Goal: Information Seeking & Learning: Learn about a topic

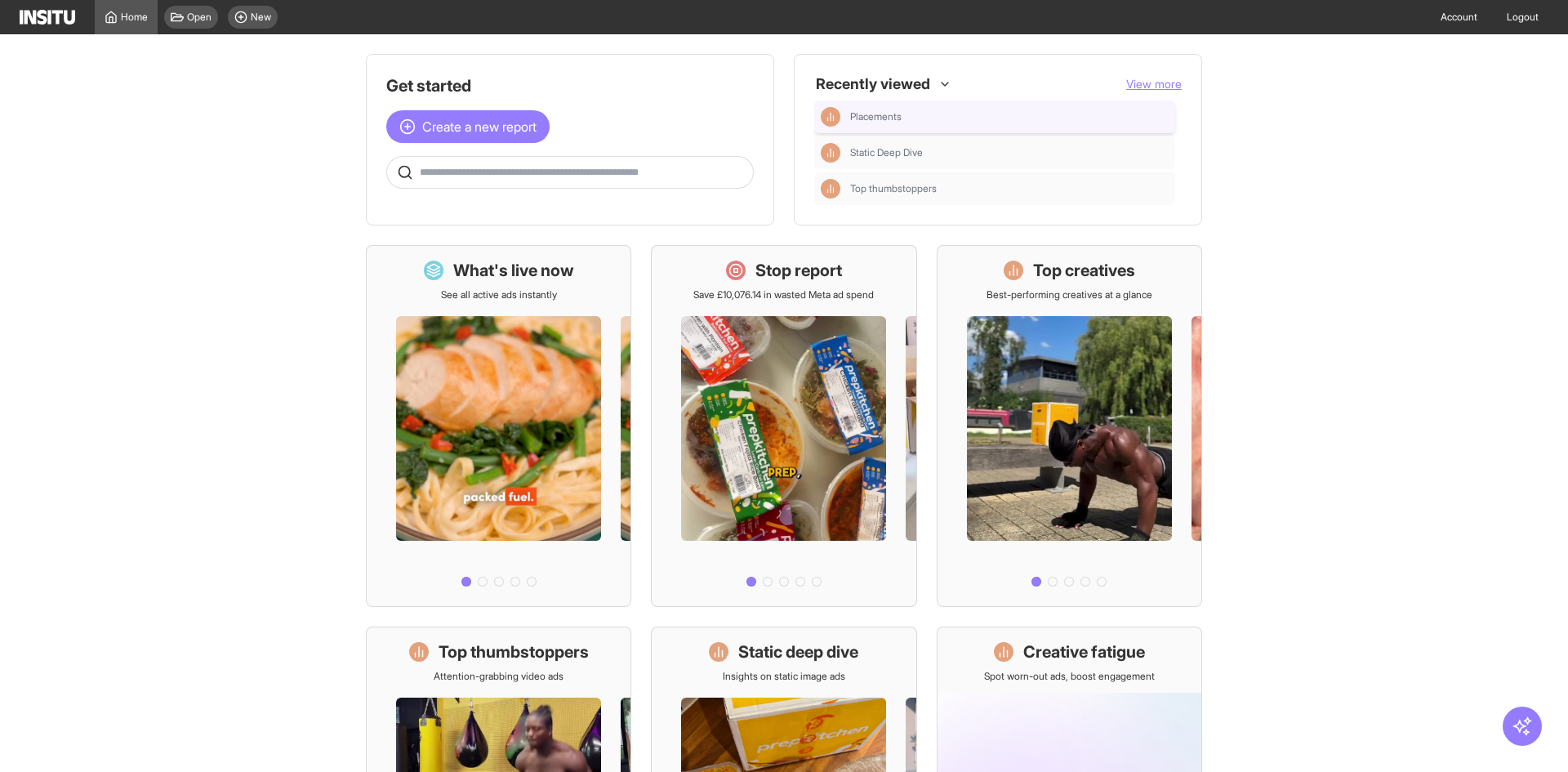
click at [906, 102] on div "Placements" at bounding box center [994, 117] width 361 height 33
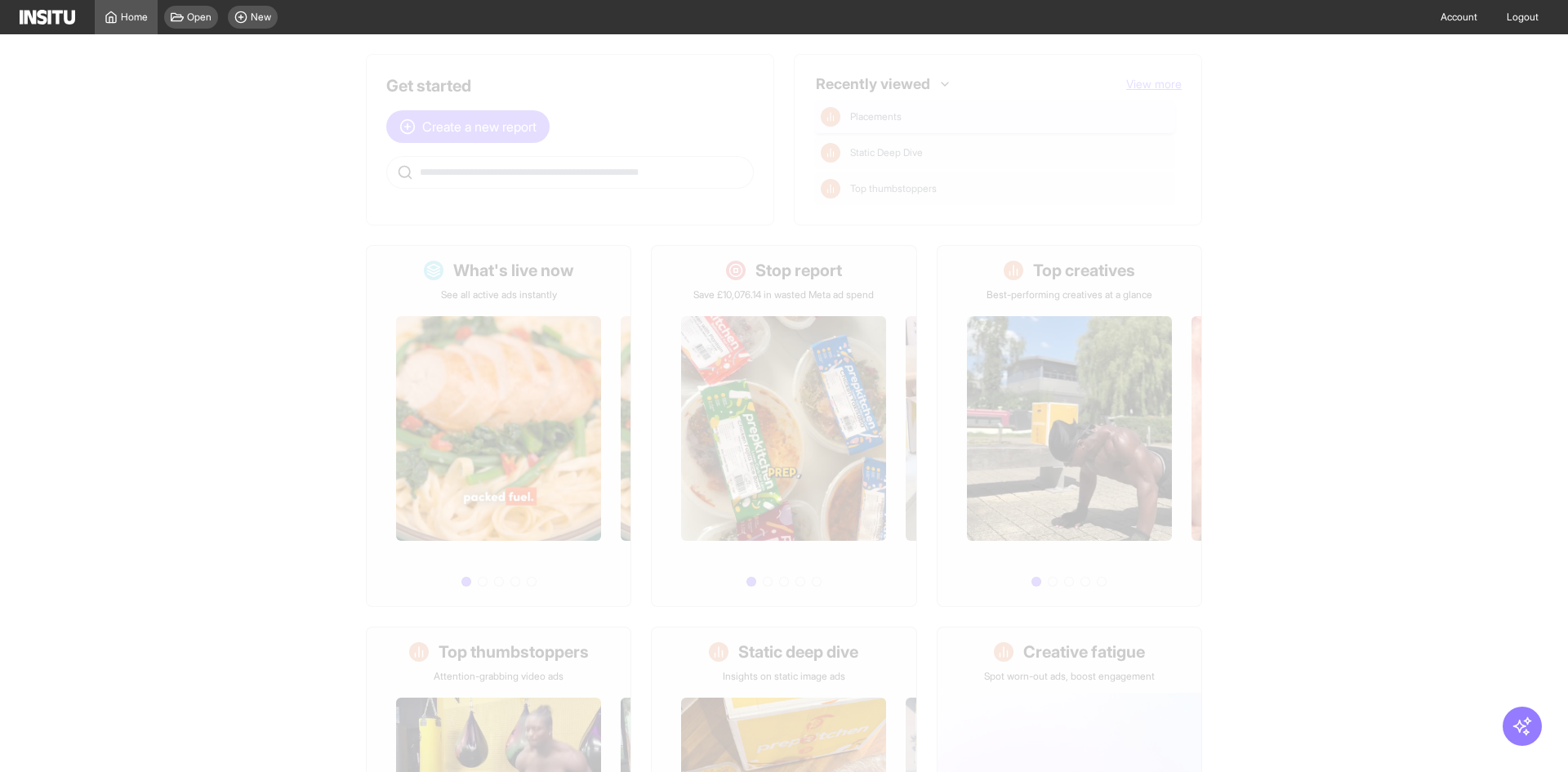
select select "**"
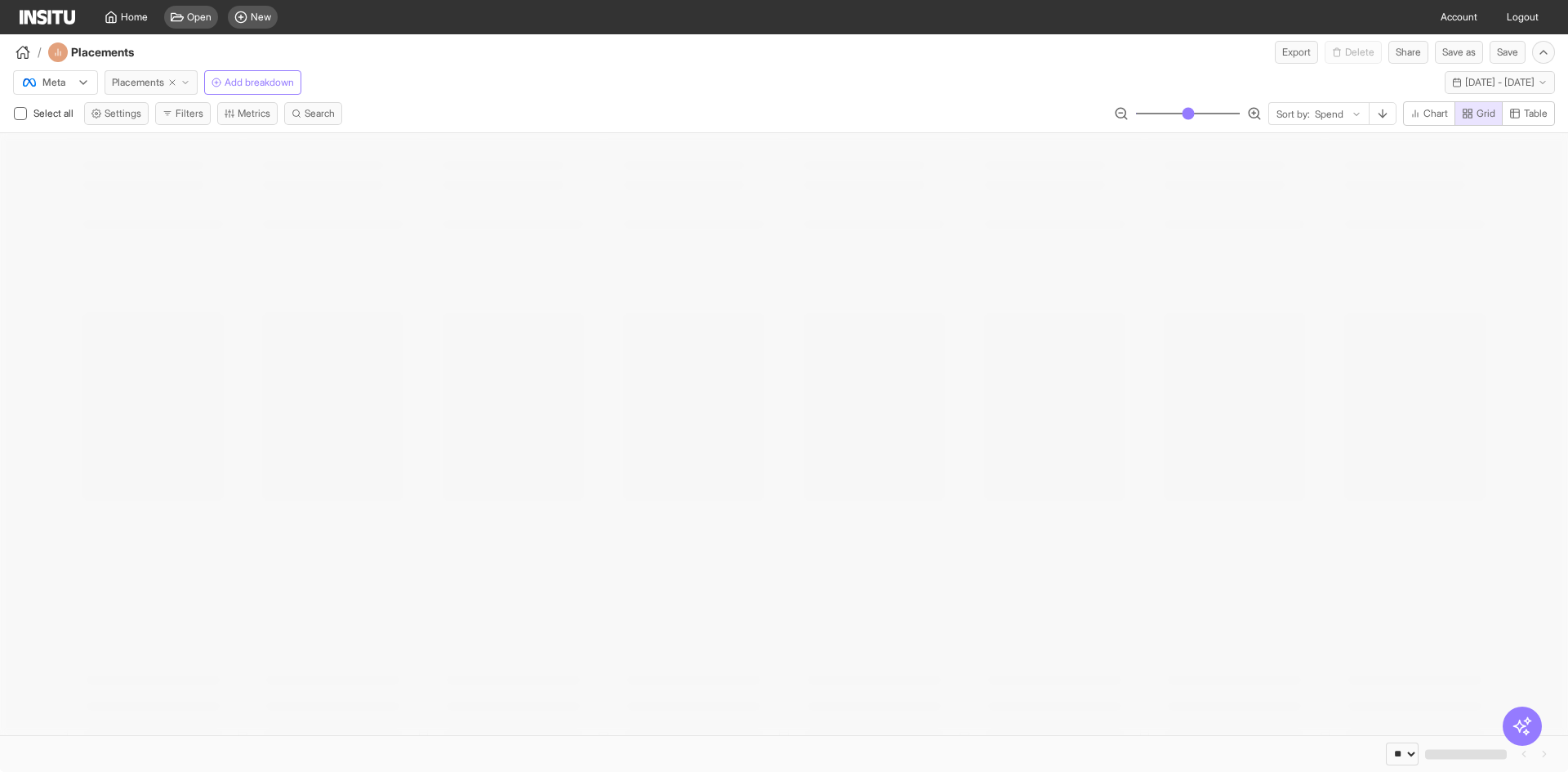
click at [155, 75] on button "Placements" at bounding box center [151, 82] width 93 height 25
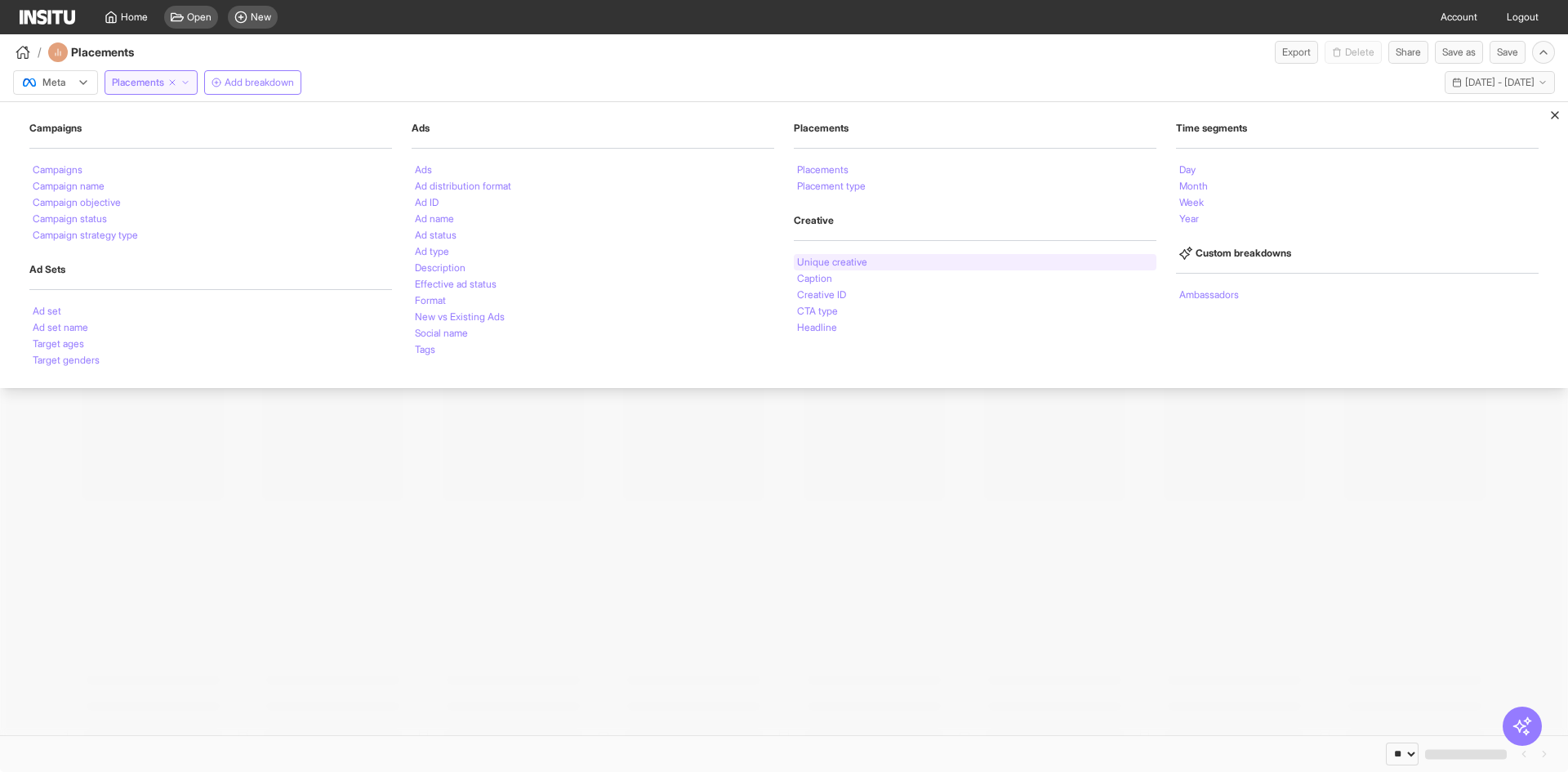
click at [828, 257] on li "Unique creative" at bounding box center [832, 262] width 70 height 10
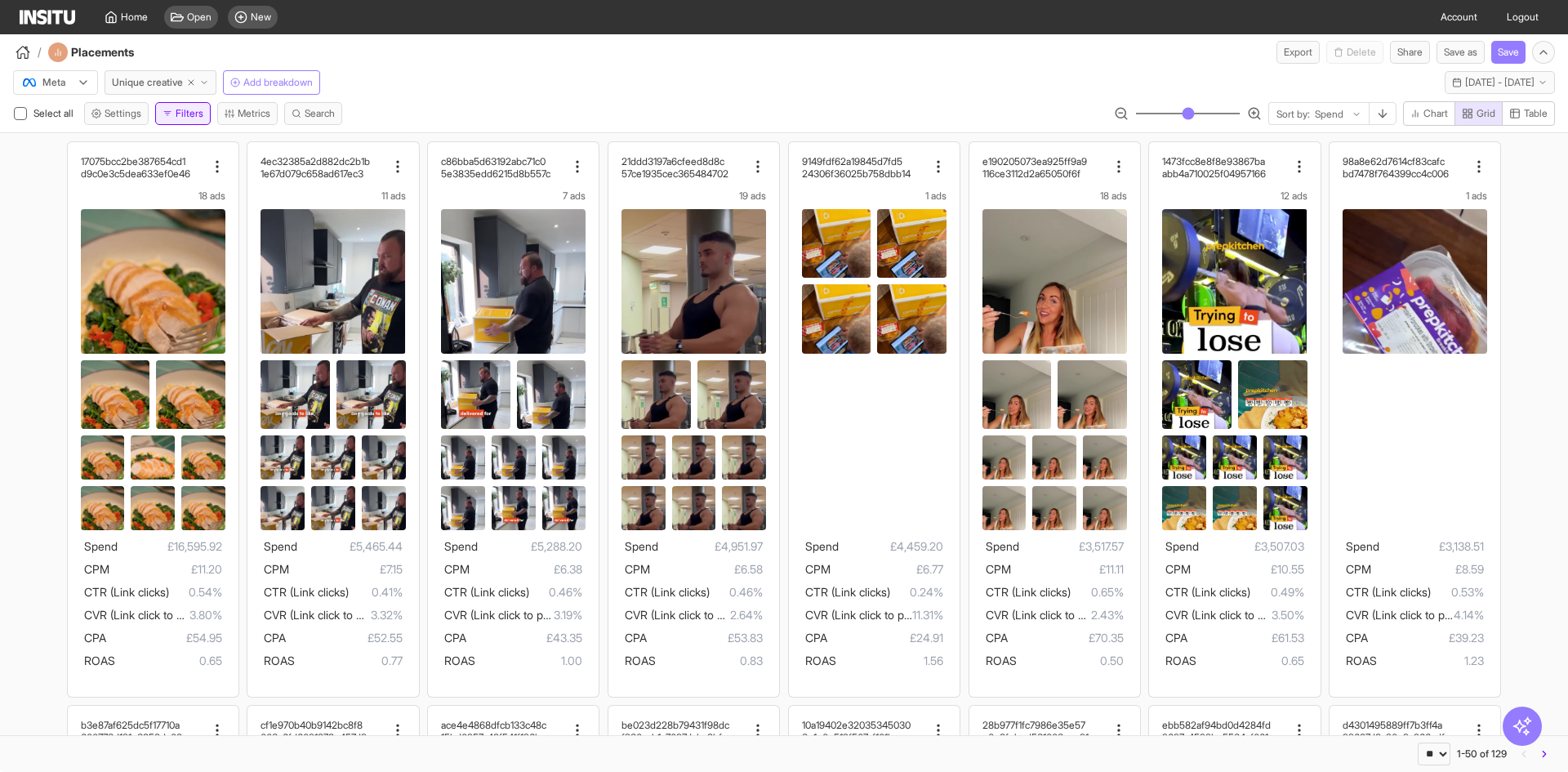
click at [190, 111] on button "Filters" at bounding box center [183, 113] width 55 height 23
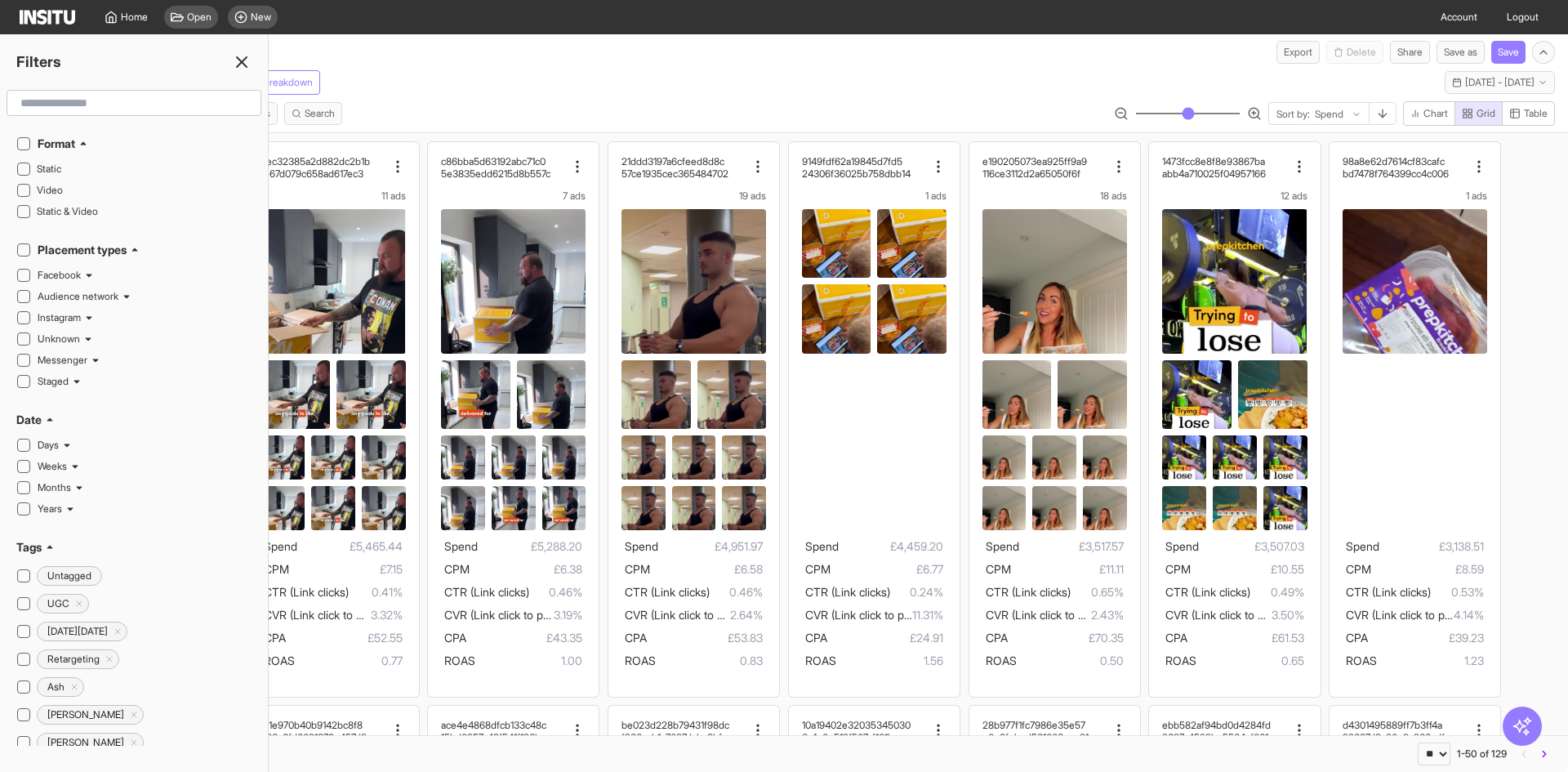
click at [486, 82] on div "Meta Unique creative Add breakdown [DATE] - [DATE] [DATE] - [DATE]" at bounding box center [784, 79] width 1568 height 31
click at [1465, 81] on span "[DATE] - [DATE]" at bounding box center [1500, 83] width 70 height 13
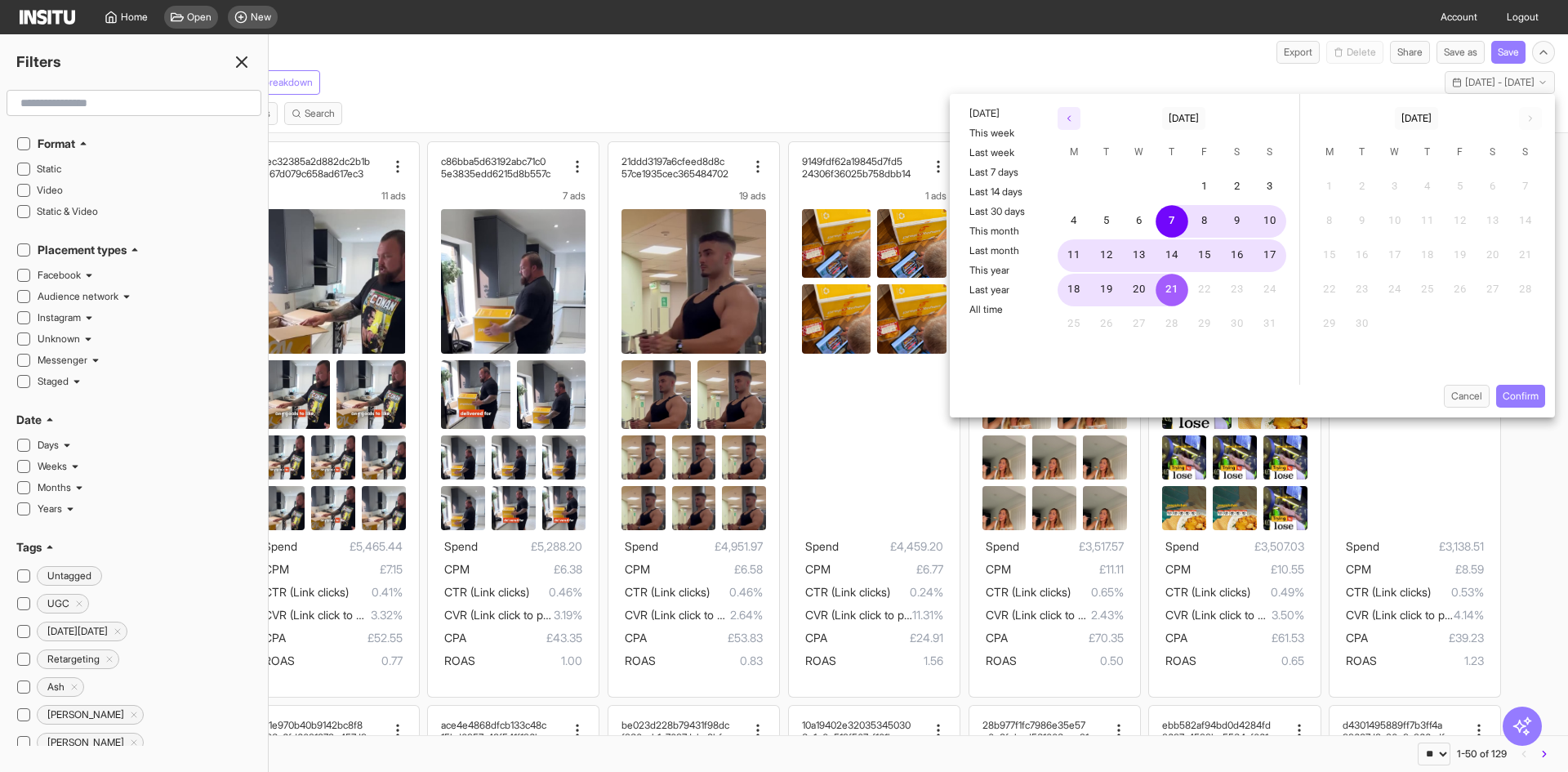
click at [1070, 119] on icon "button" at bounding box center [1069, 119] width 10 height 10
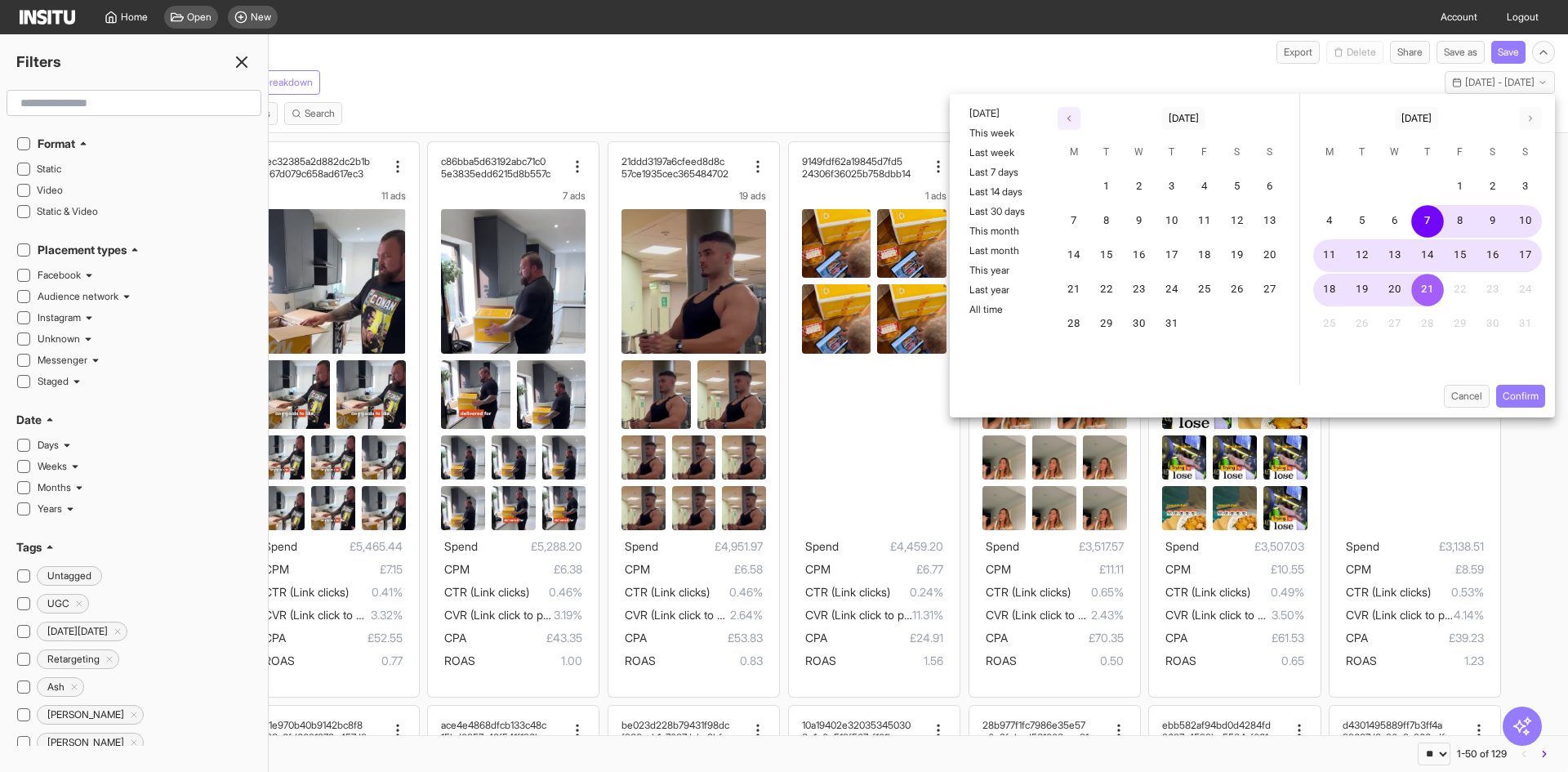
click at [1070, 119] on icon "button" at bounding box center [1069, 119] width 10 height 10
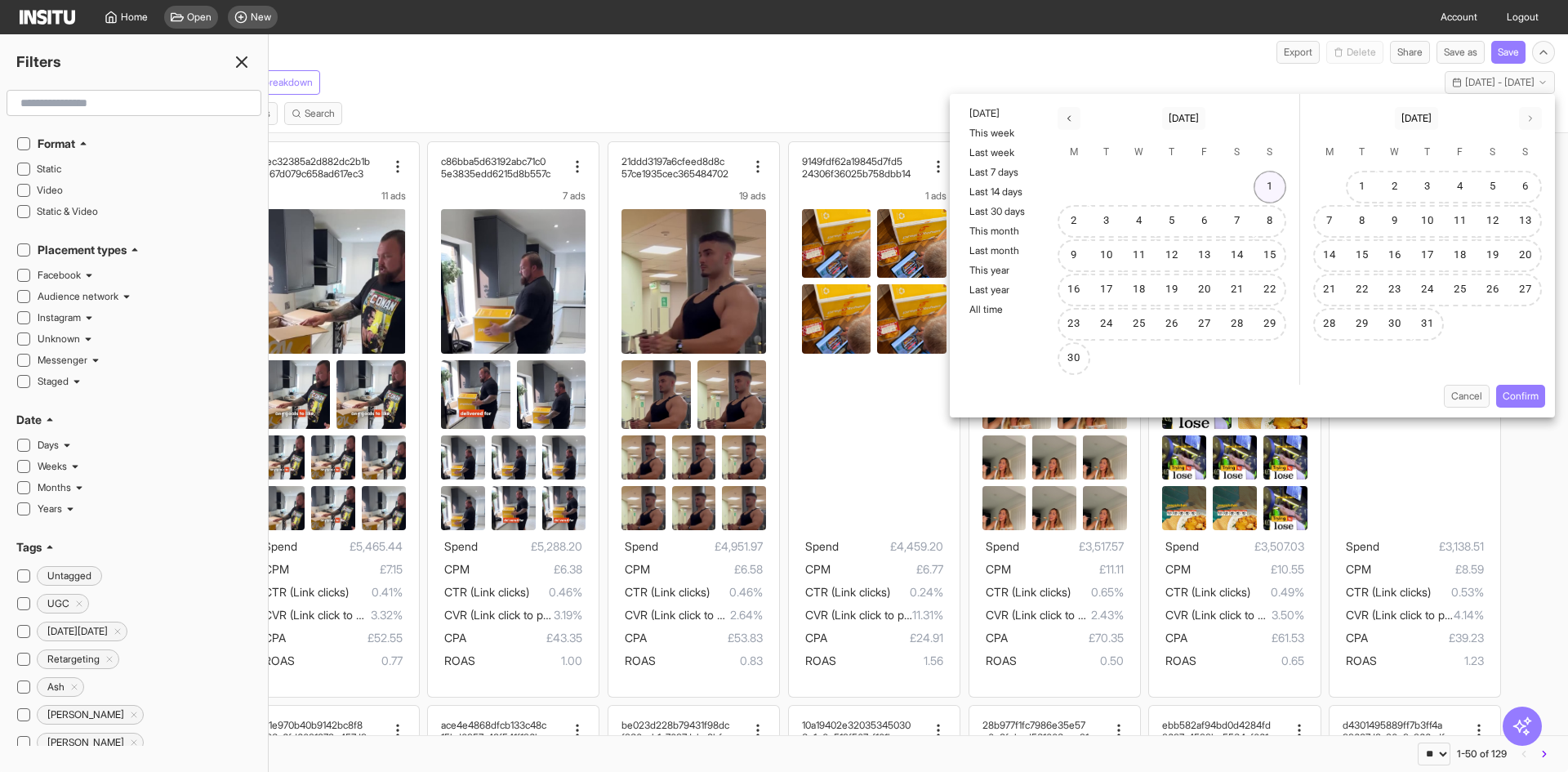
click at [1275, 183] on button "1" at bounding box center [1270, 187] width 33 height 33
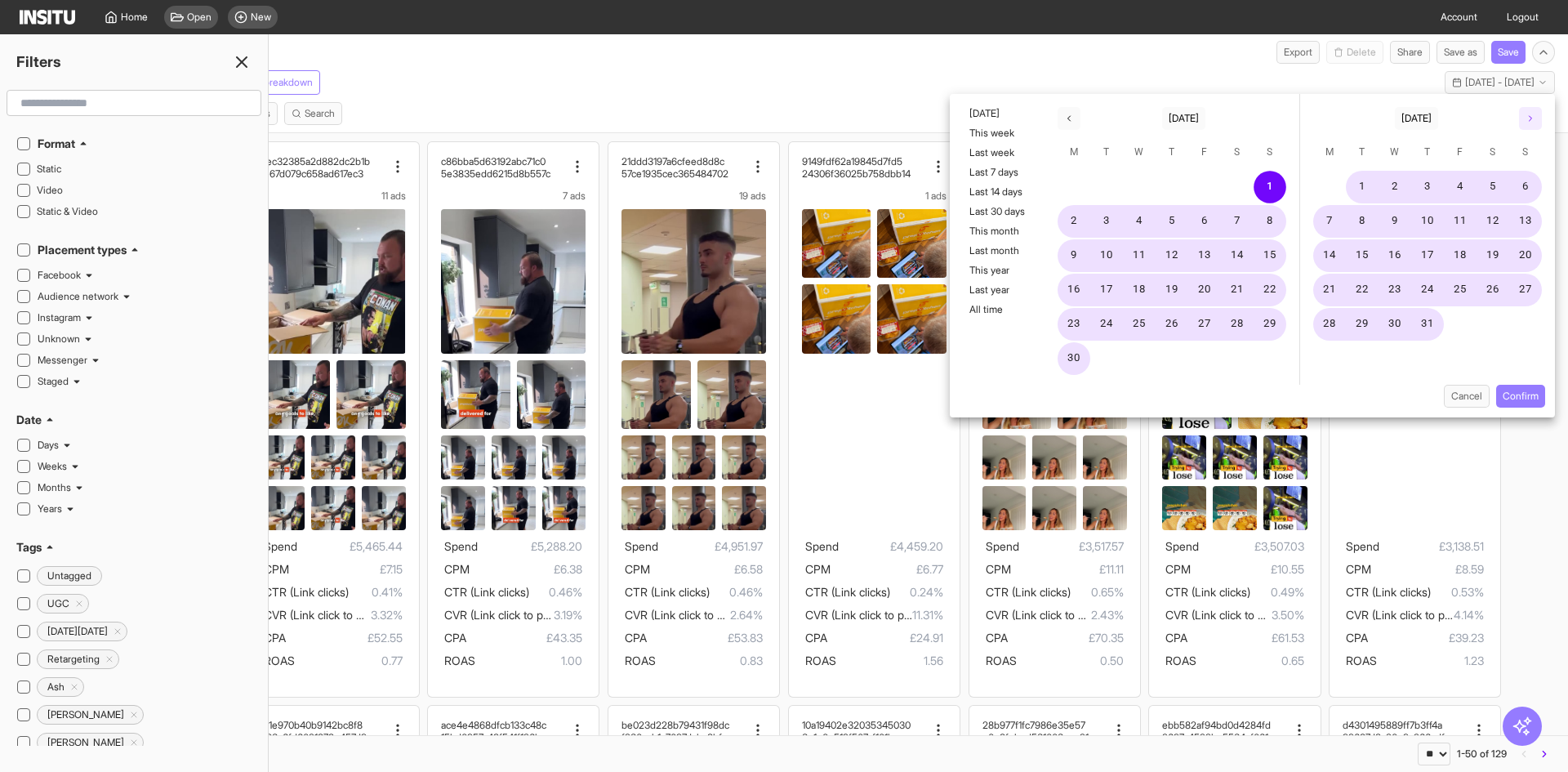
click at [1532, 118] on icon "button" at bounding box center [1530, 119] width 10 height 10
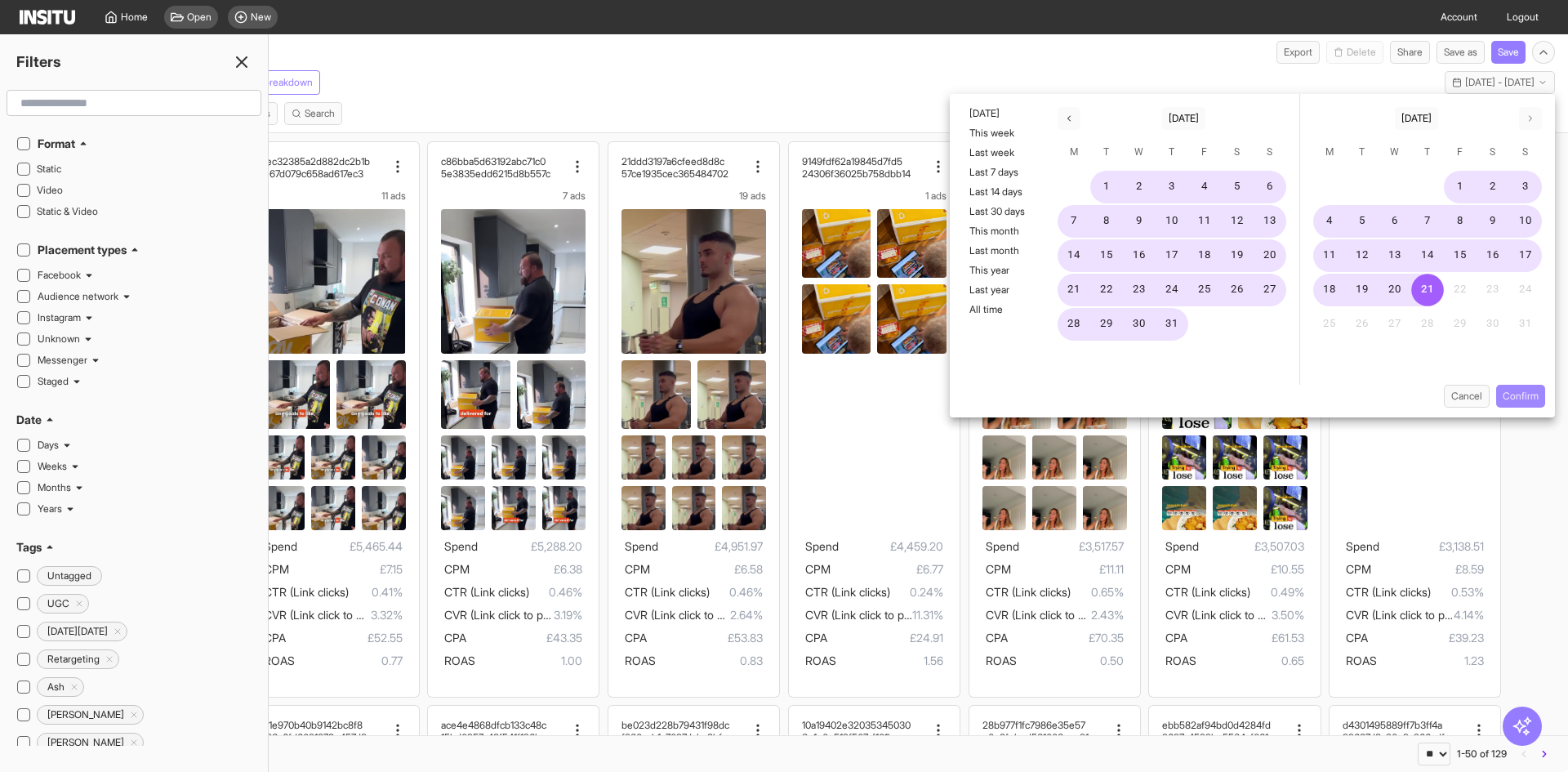
click at [1511, 405] on button "Confirm" at bounding box center [1520, 396] width 49 height 23
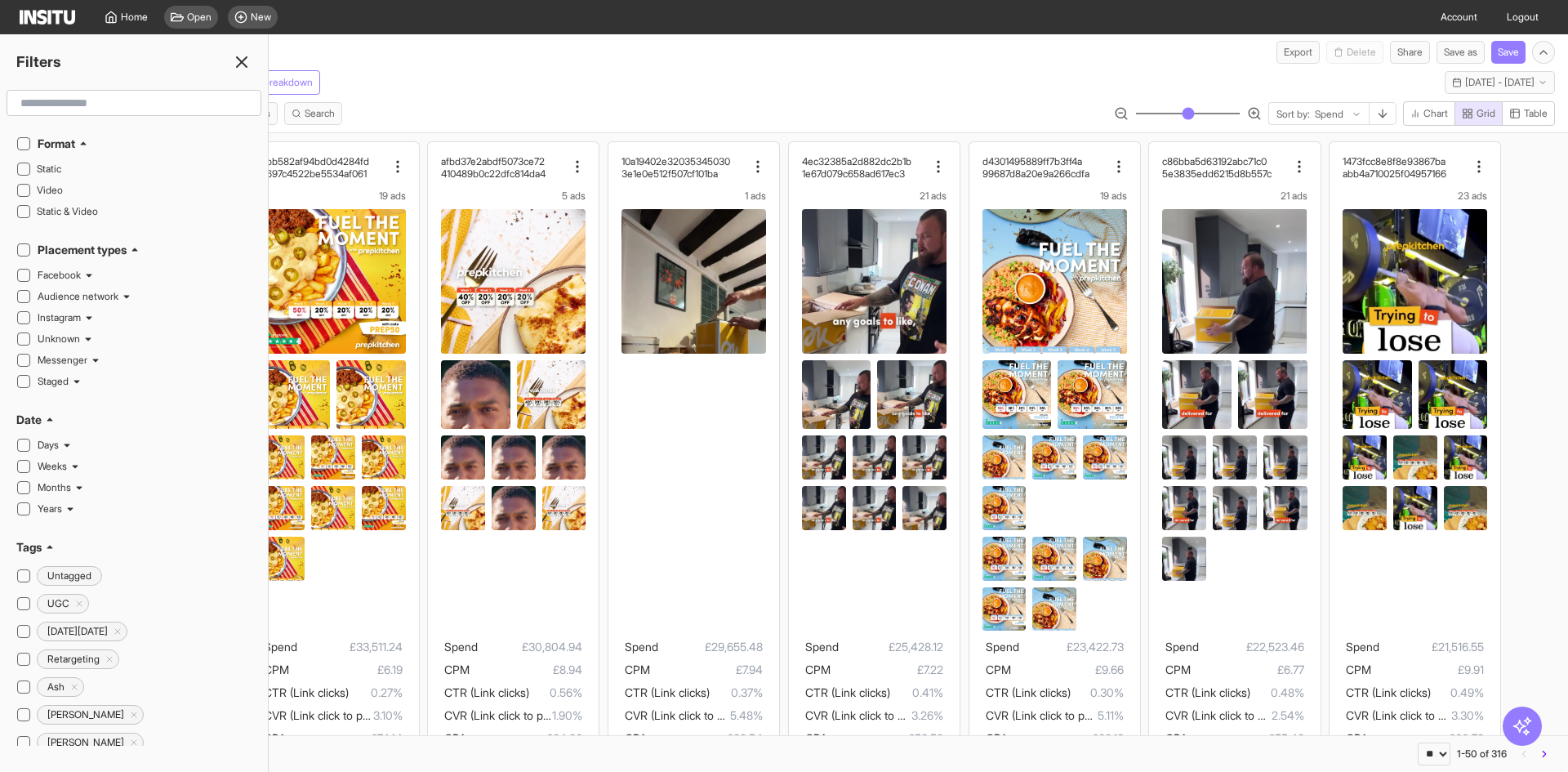
scroll to position [26, 0]
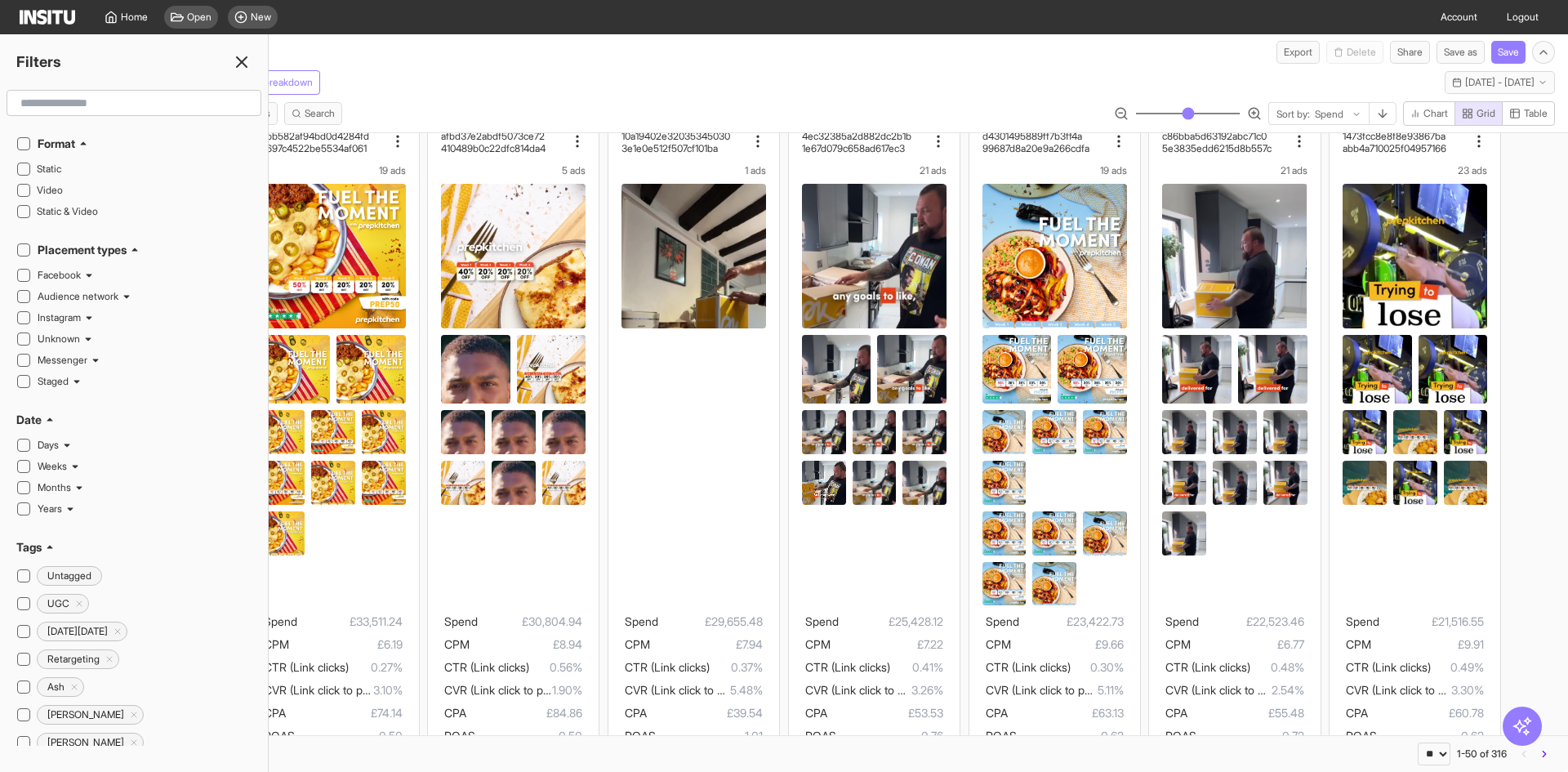
click at [247, 65] on icon at bounding box center [242, 62] width 19 height 19
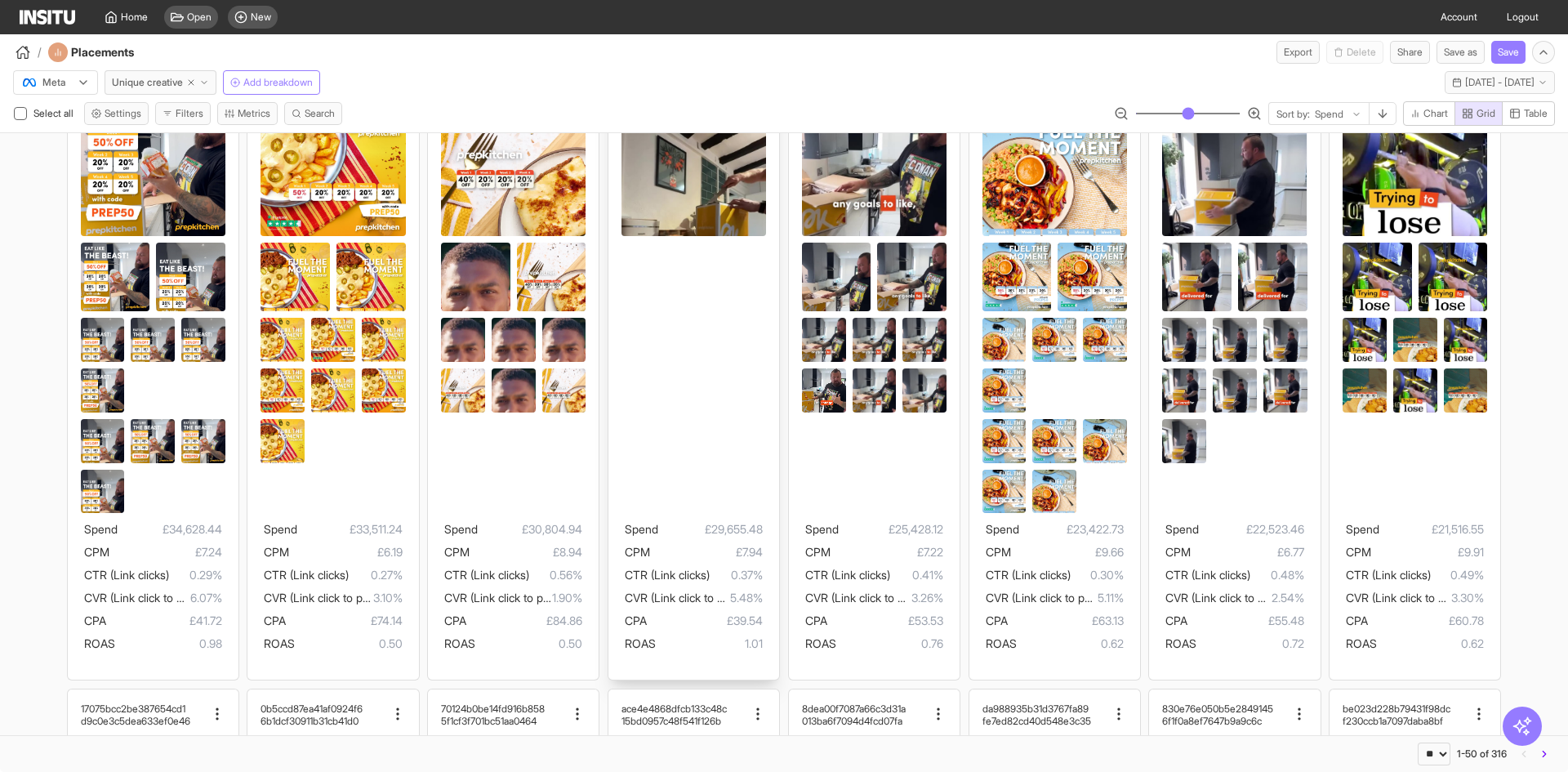
scroll to position [116, 0]
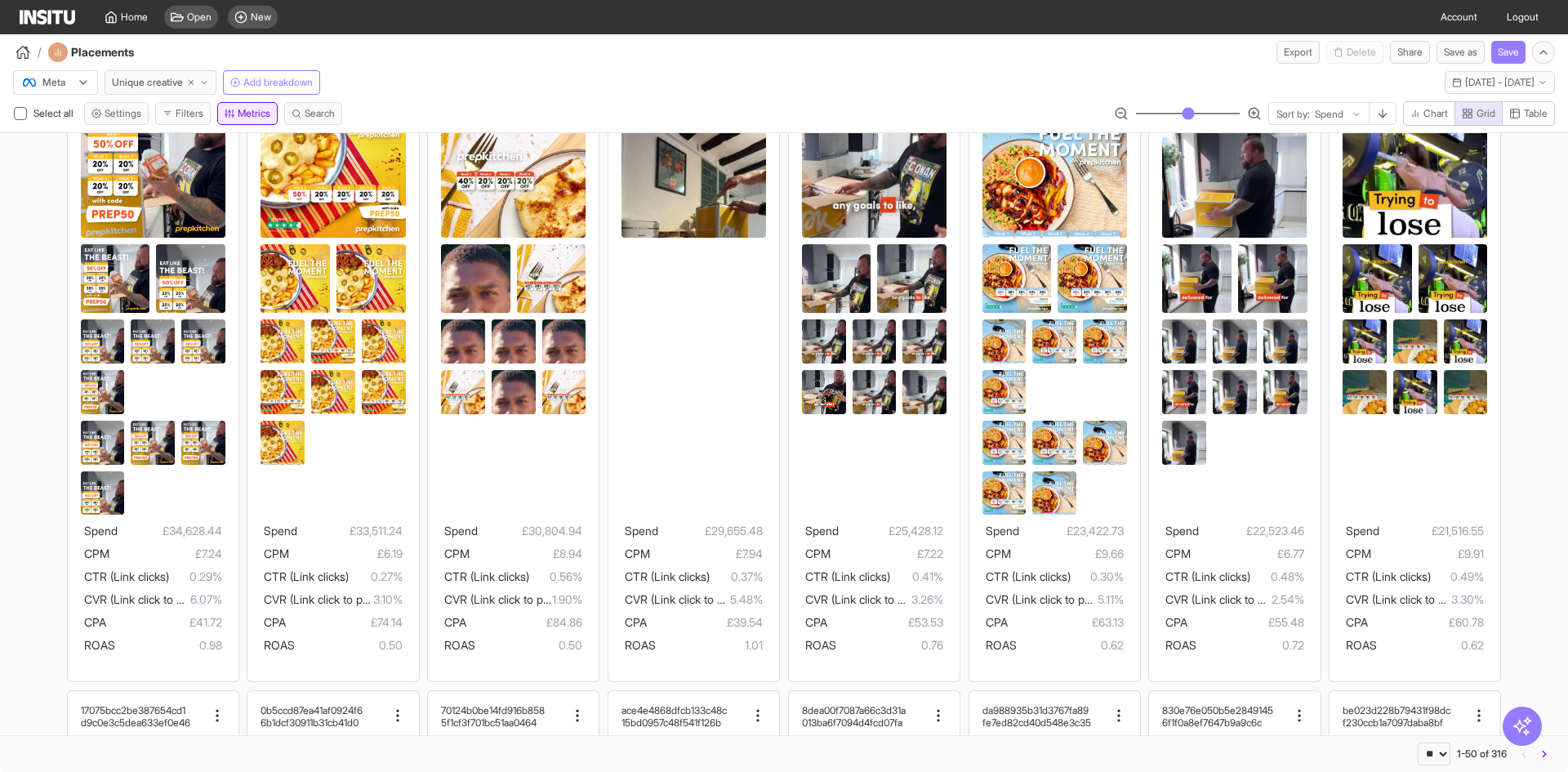
click at [260, 112] on button "Metrics" at bounding box center [248, 113] width 61 height 23
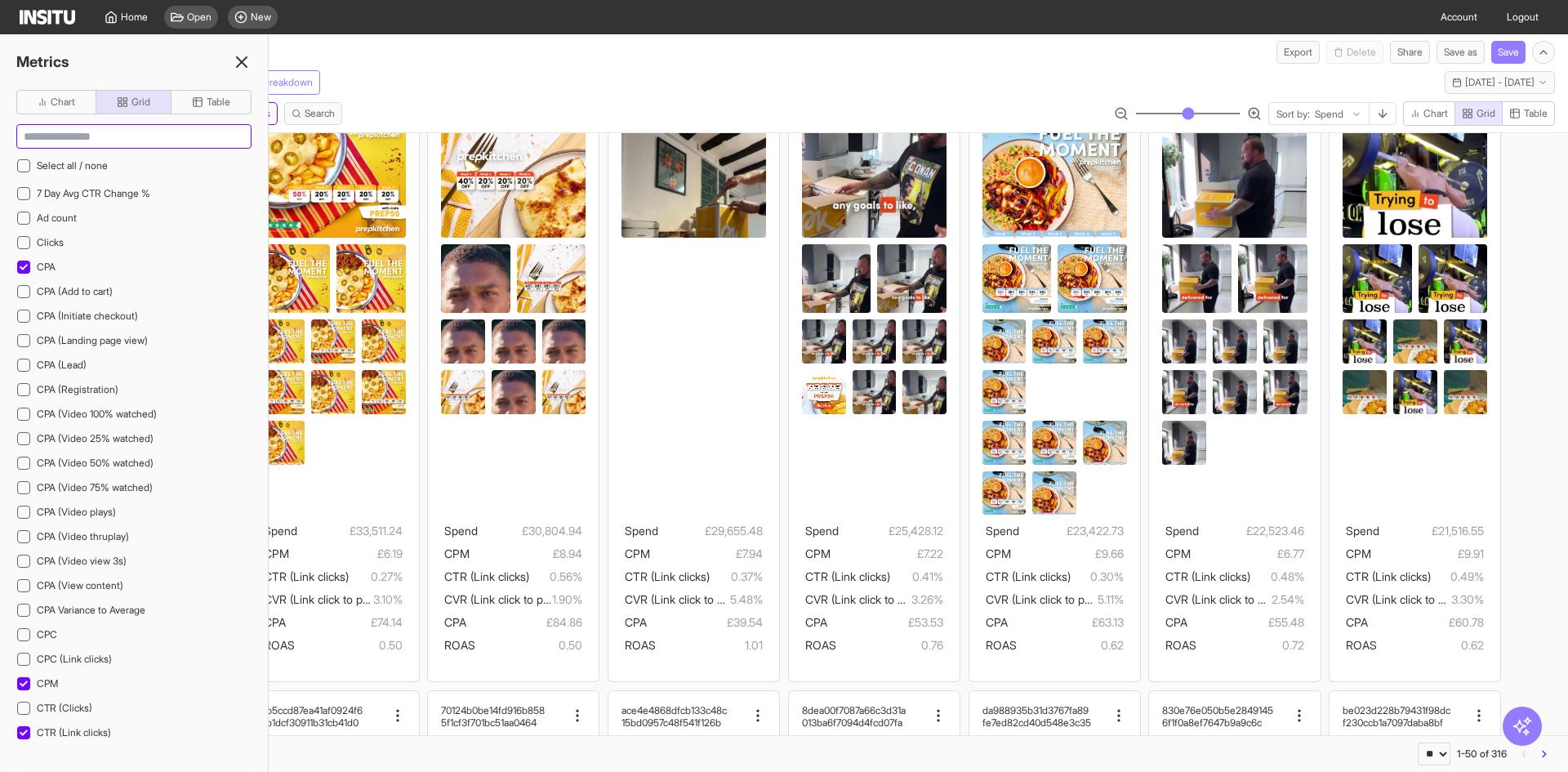
click at [114, 136] on input at bounding box center [134, 136] width 233 height 23
type input "*"
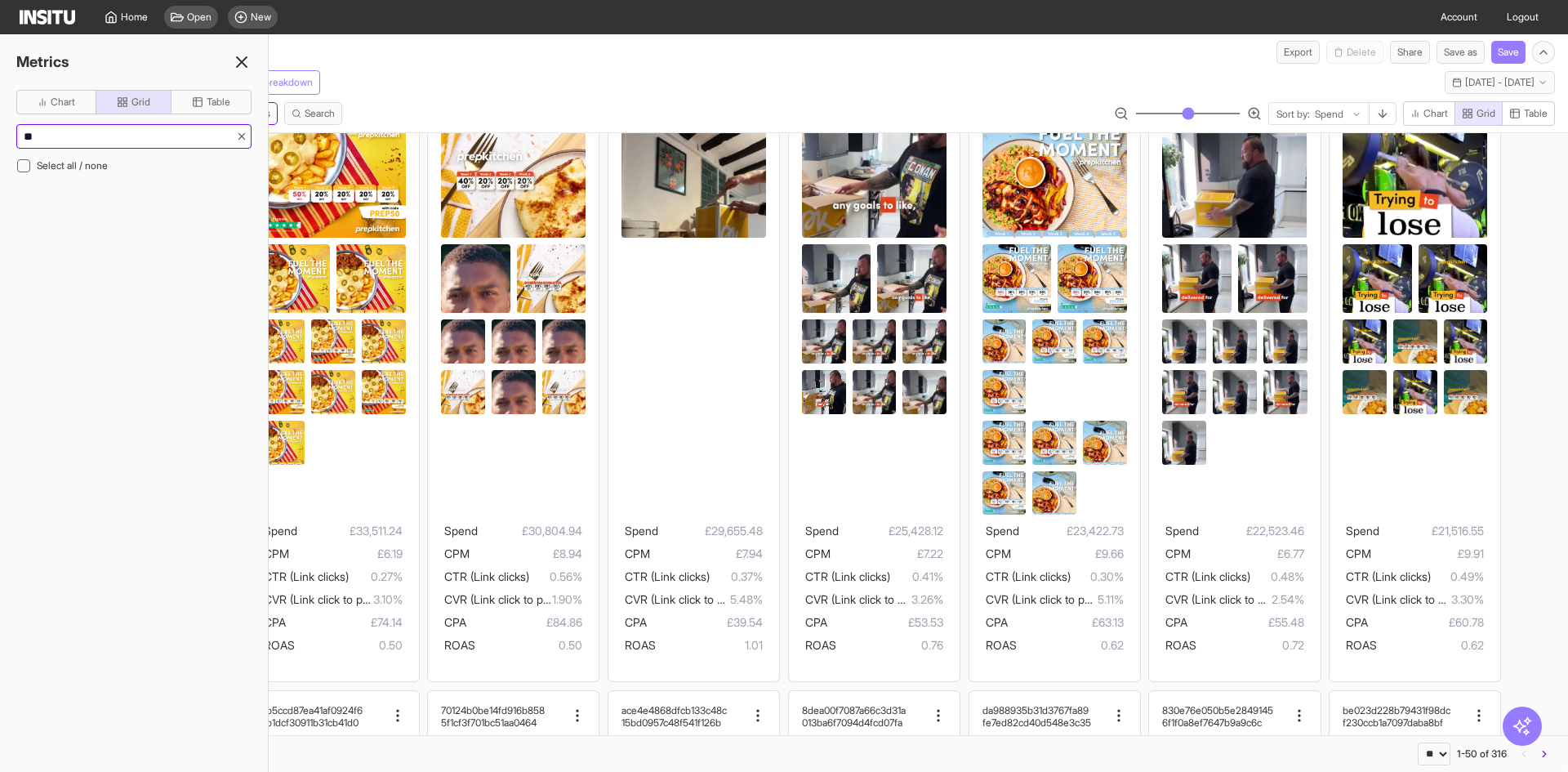
type input "*"
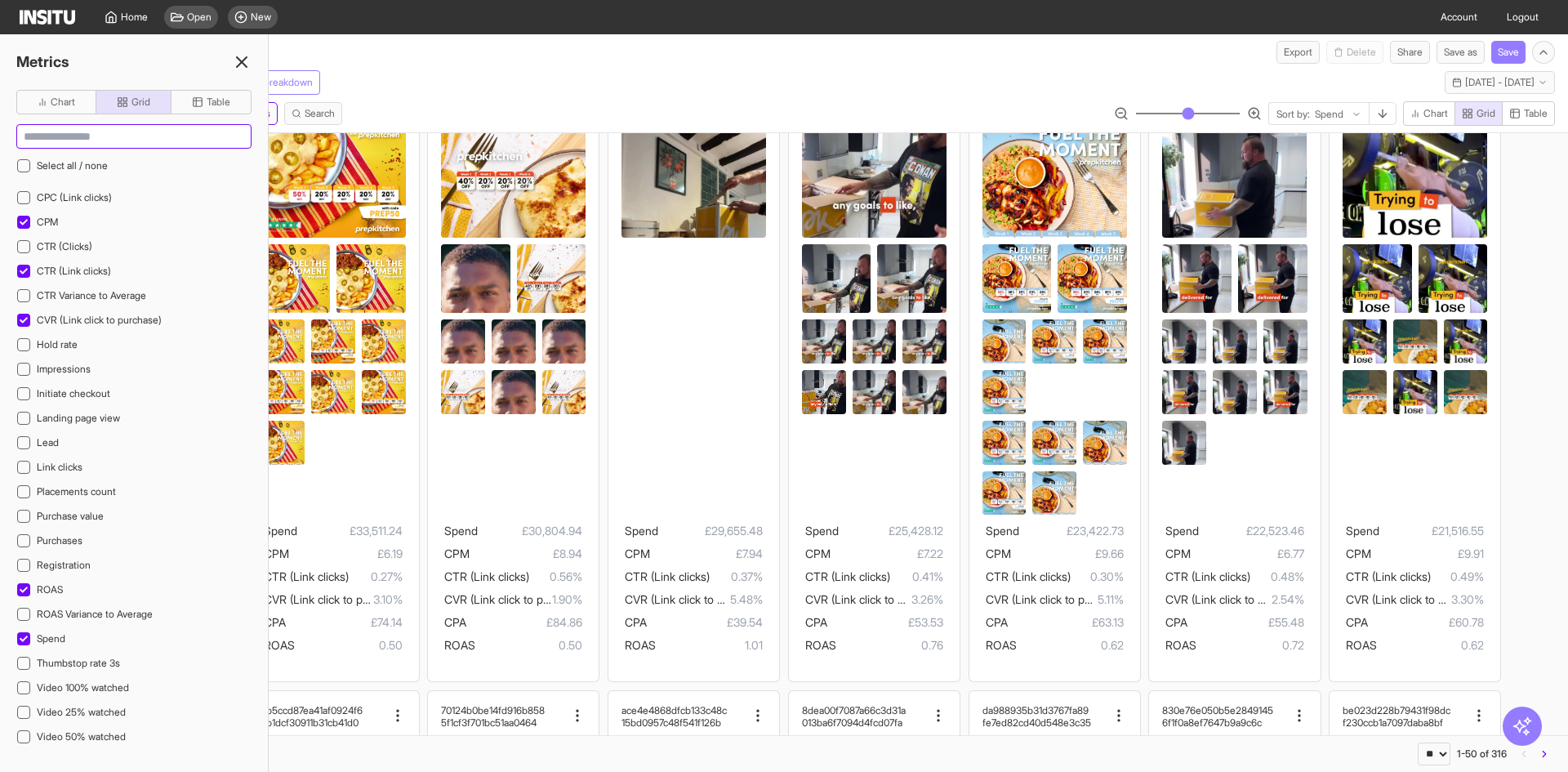
scroll to position [531, 0]
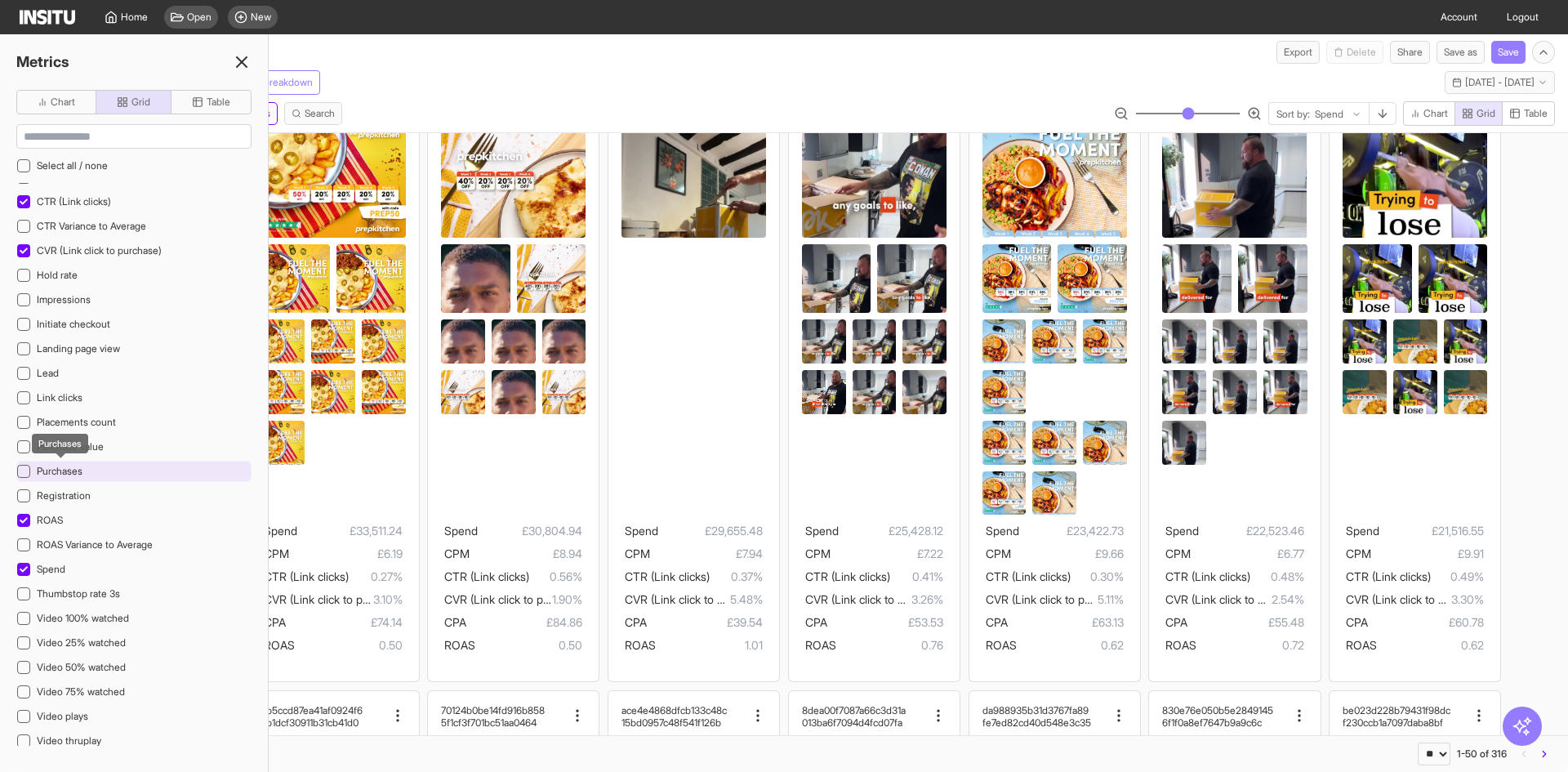
click at [60, 474] on span "Purchases" at bounding box center [60, 471] width 46 height 12
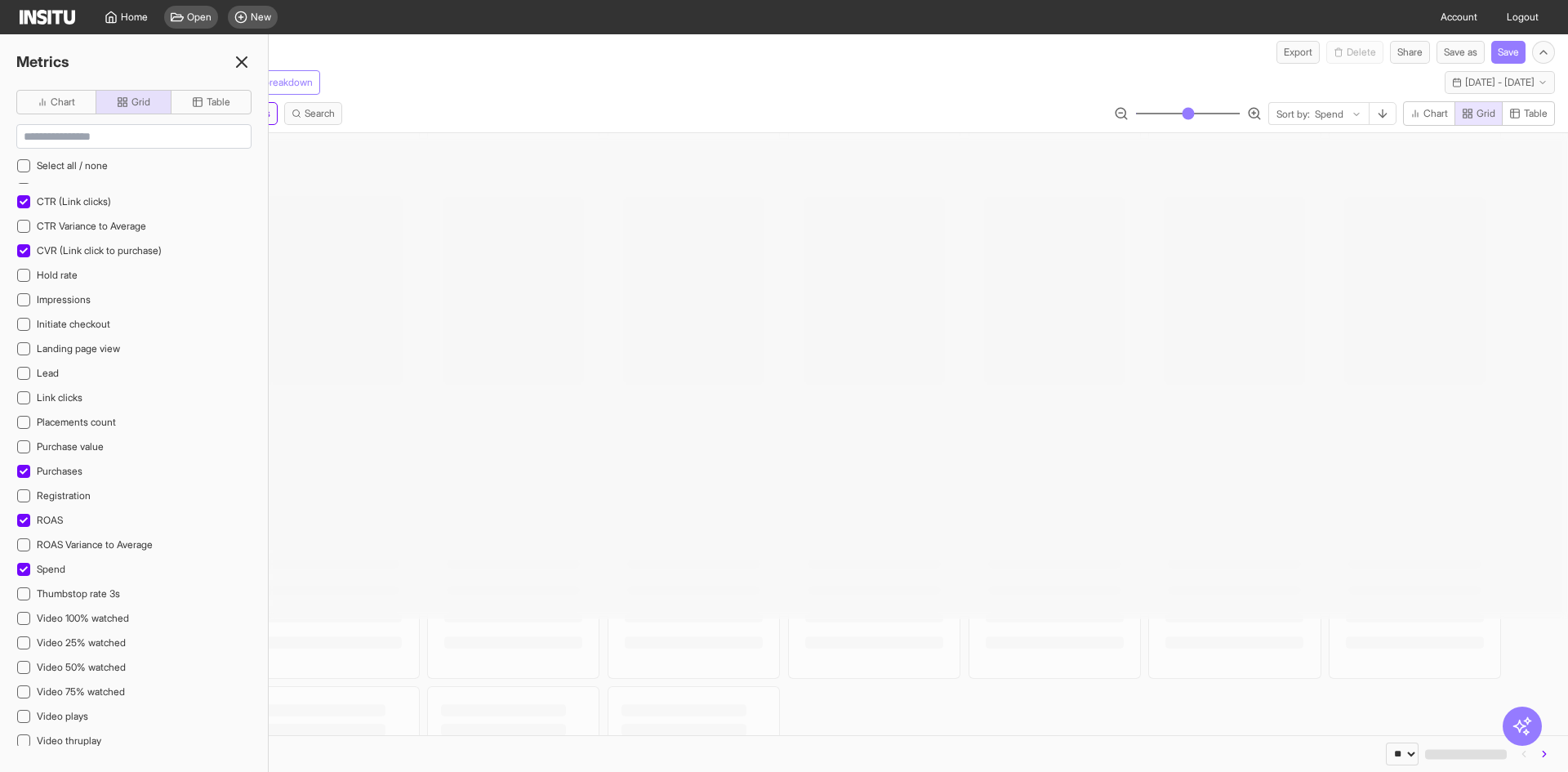
click at [503, 59] on div "/ Placements Export Delete Share Save as Save" at bounding box center [784, 49] width 1568 height 29
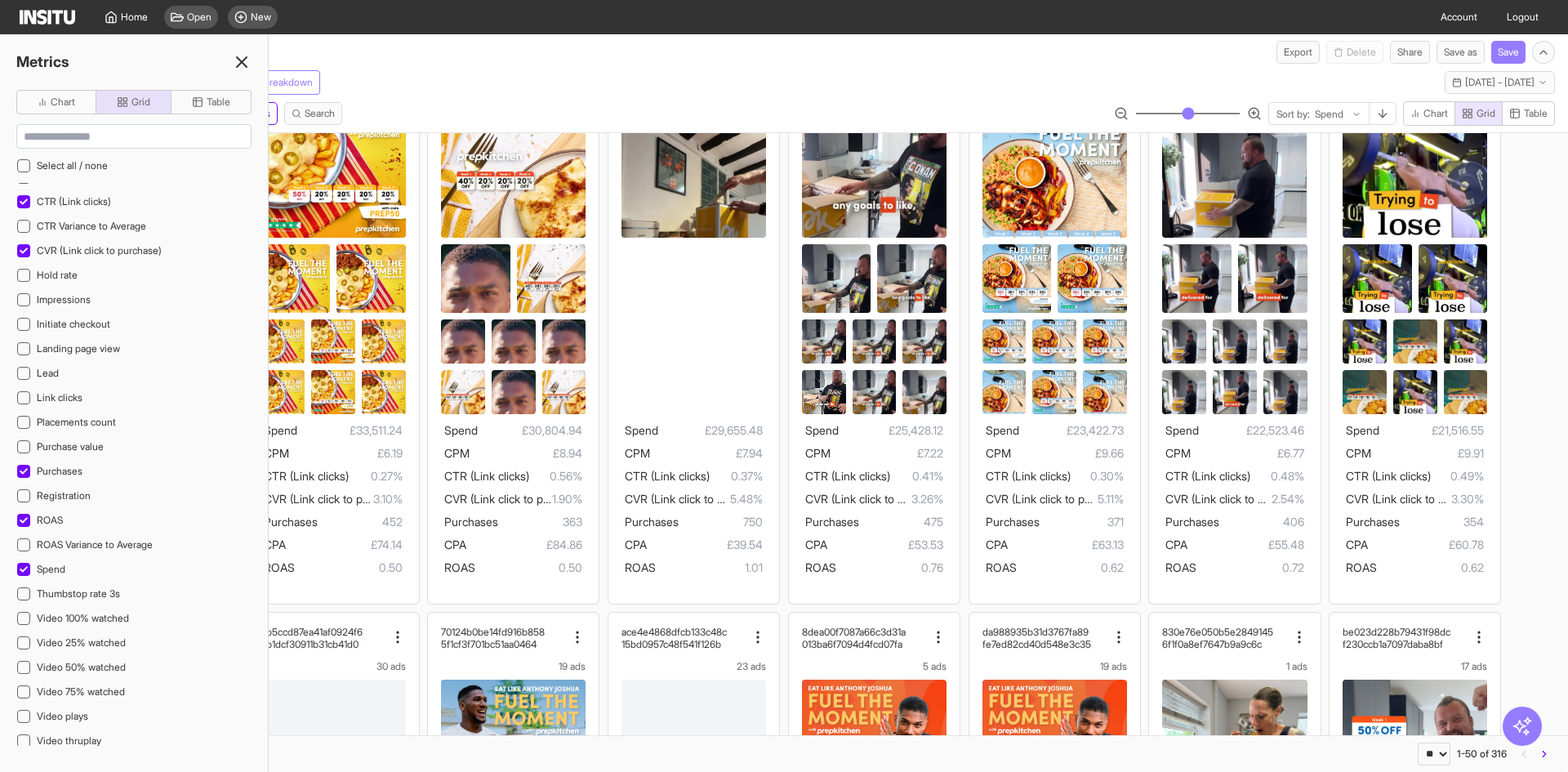
click at [239, 53] on icon at bounding box center [242, 62] width 19 height 19
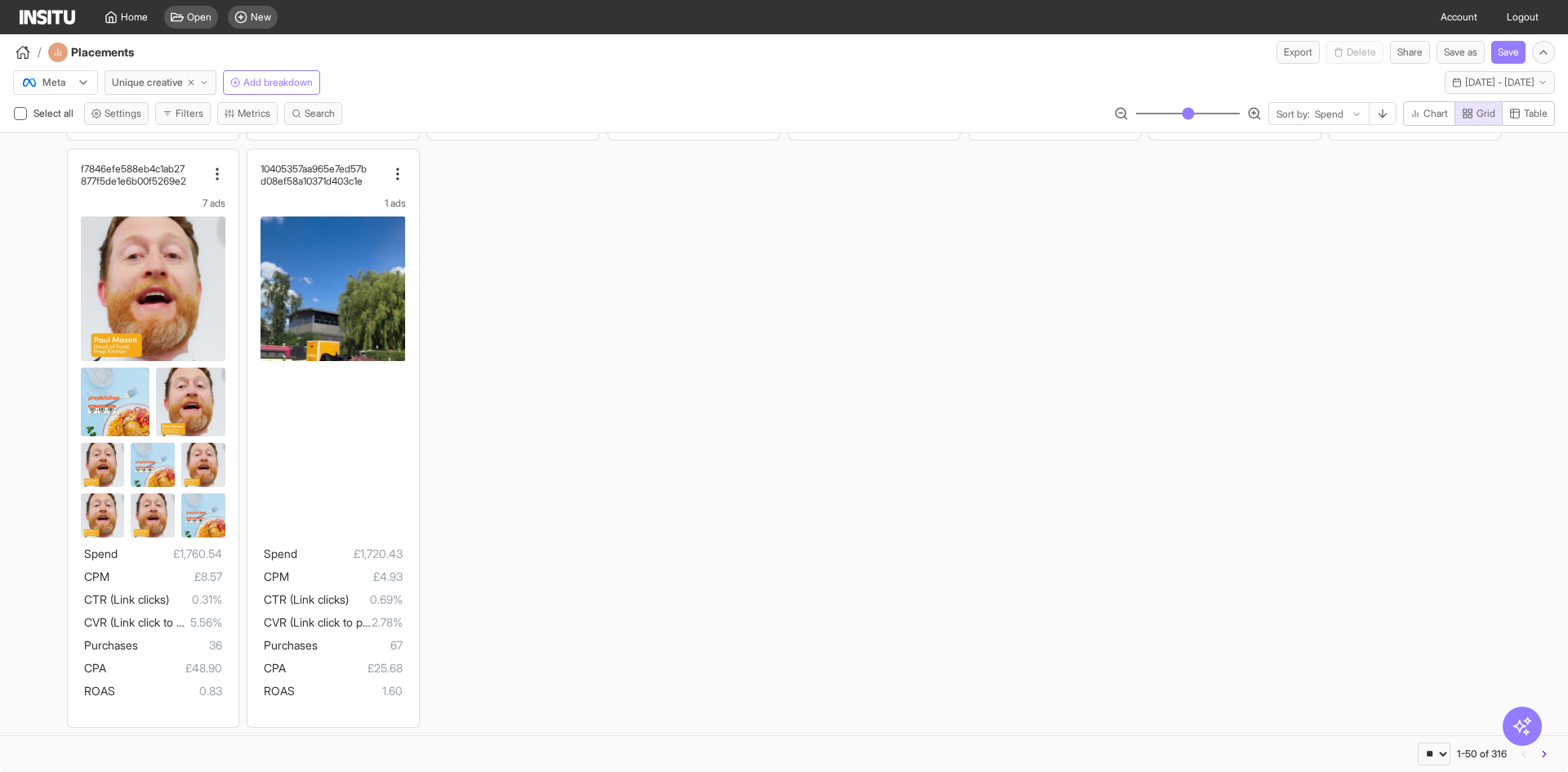
scroll to position [3518, 0]
click at [1536, 749] on button "button" at bounding box center [1544, 754] width 21 height 23
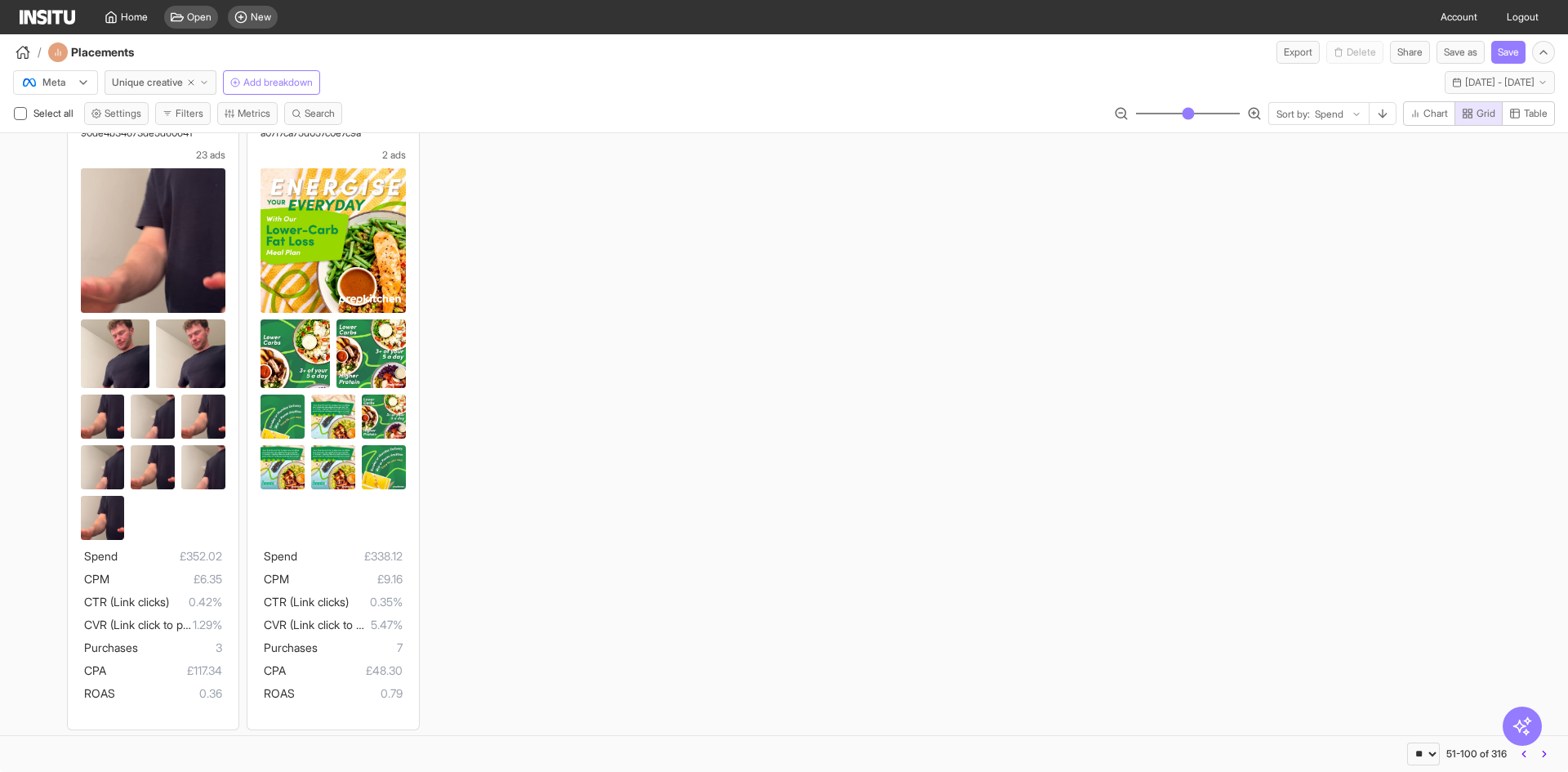
scroll to position [3568, 0]
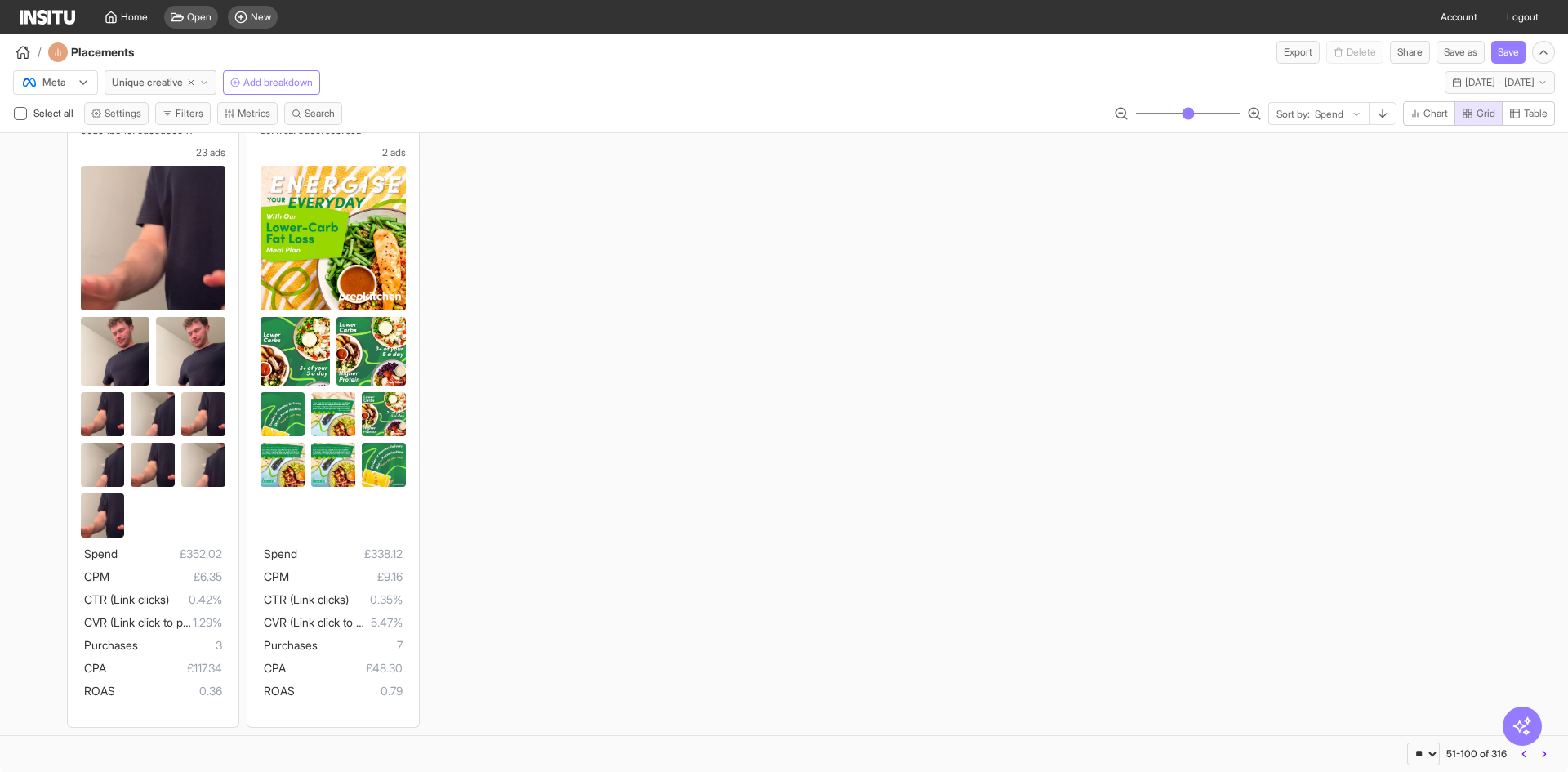
click at [1545, 760] on button "button" at bounding box center [1544, 754] width 21 height 23
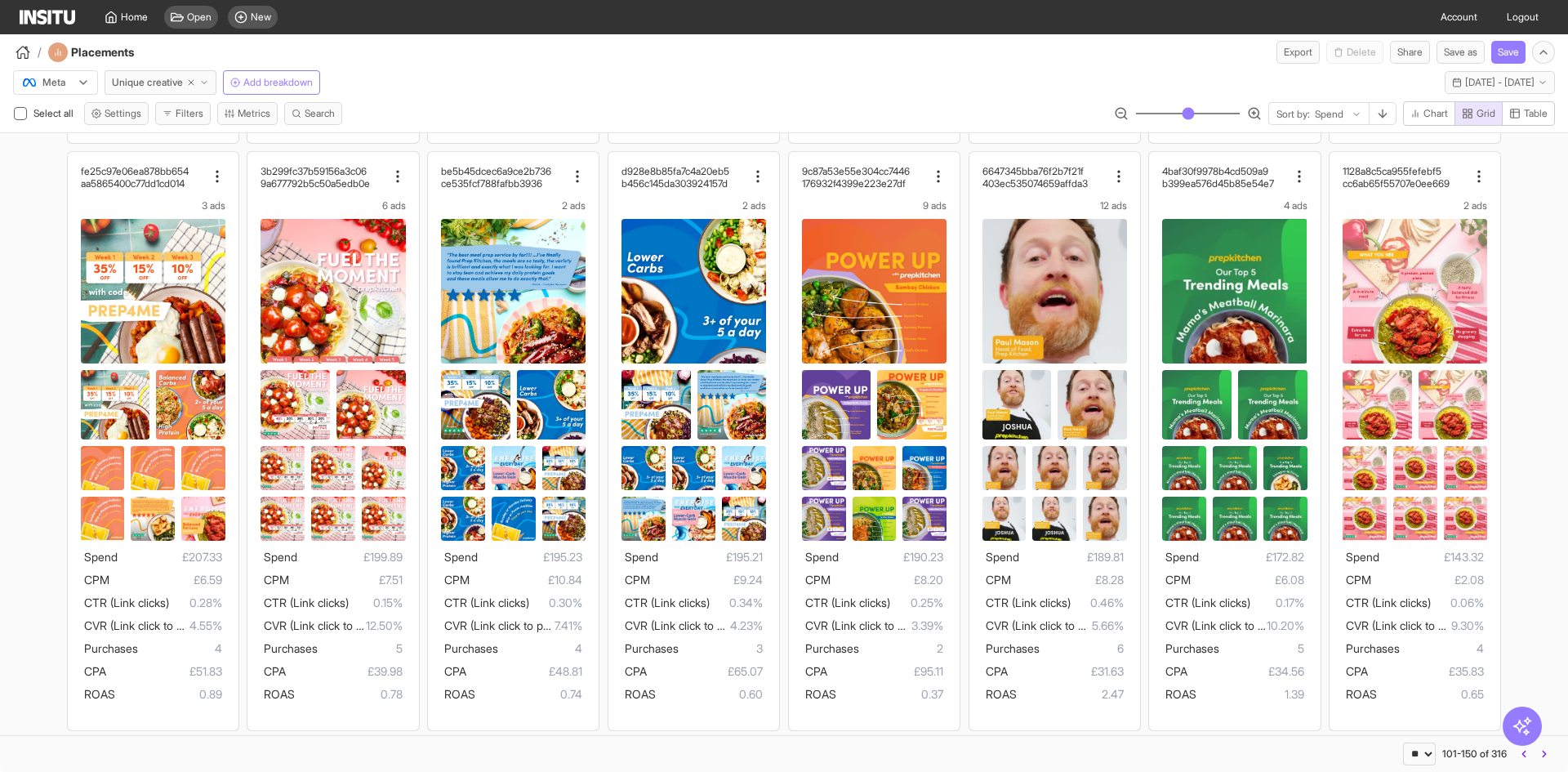
scroll to position [1165, 0]
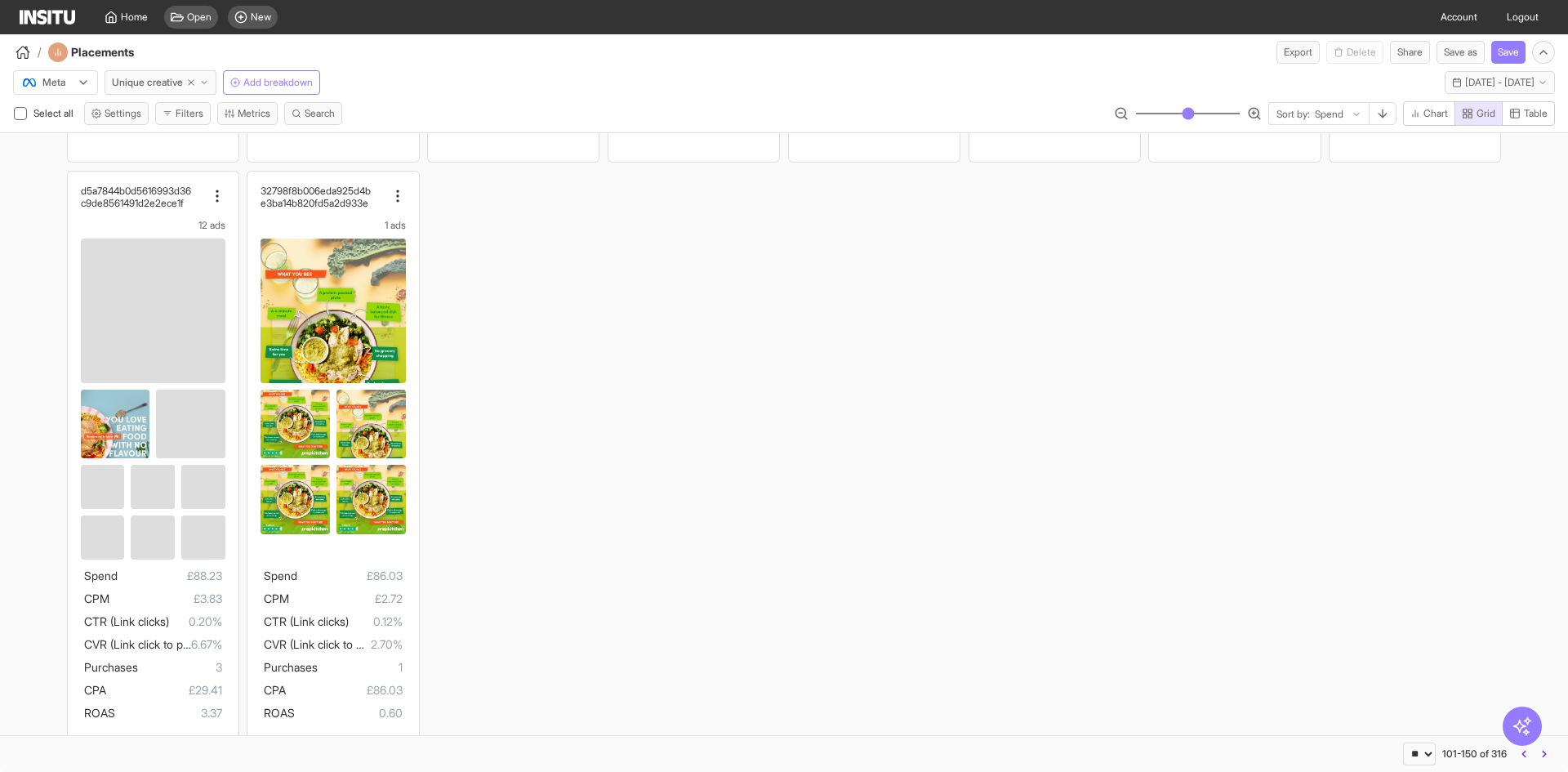
scroll to position [3717, 0]
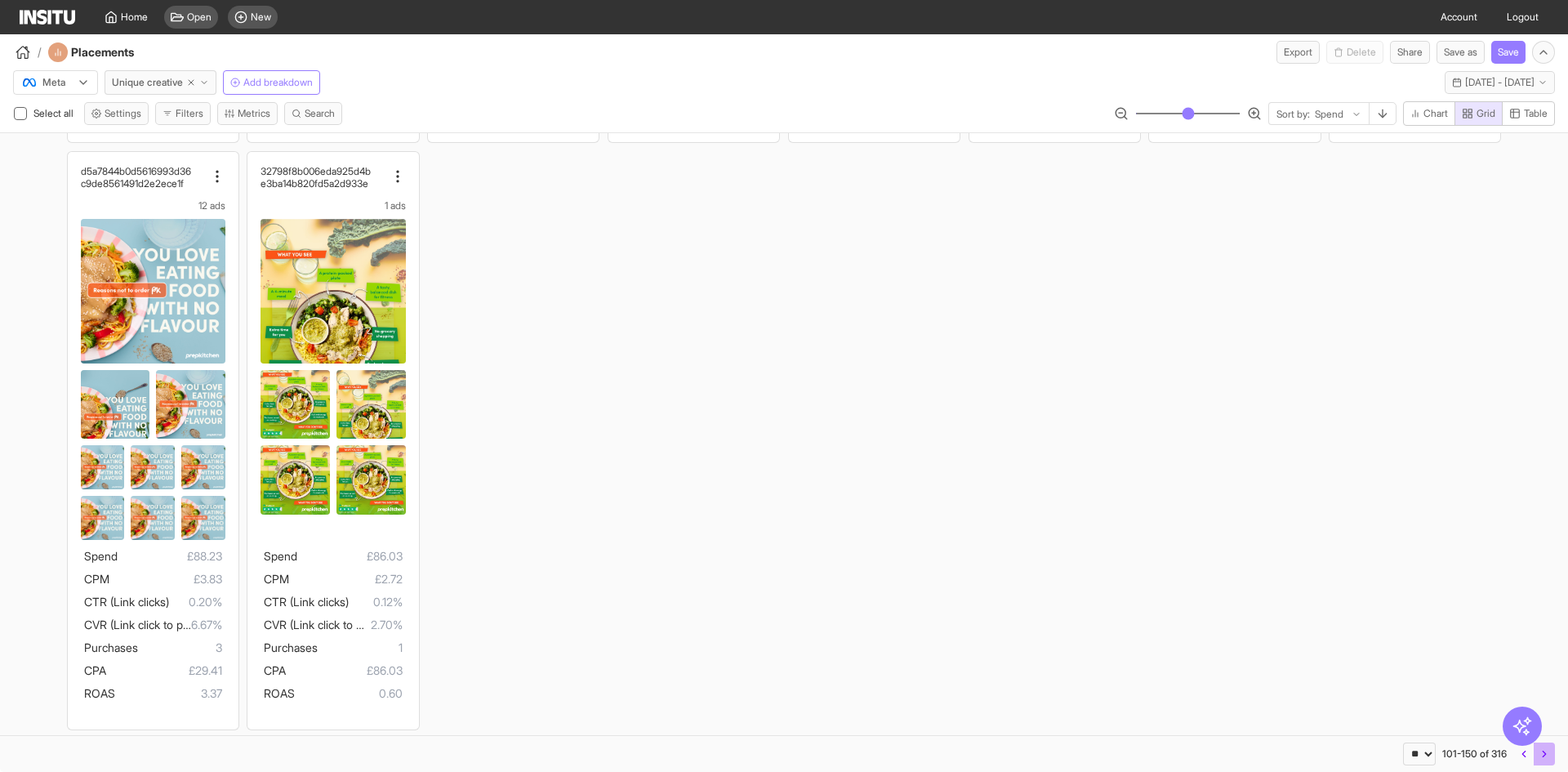
click at [1538, 757] on button "button" at bounding box center [1544, 754] width 21 height 23
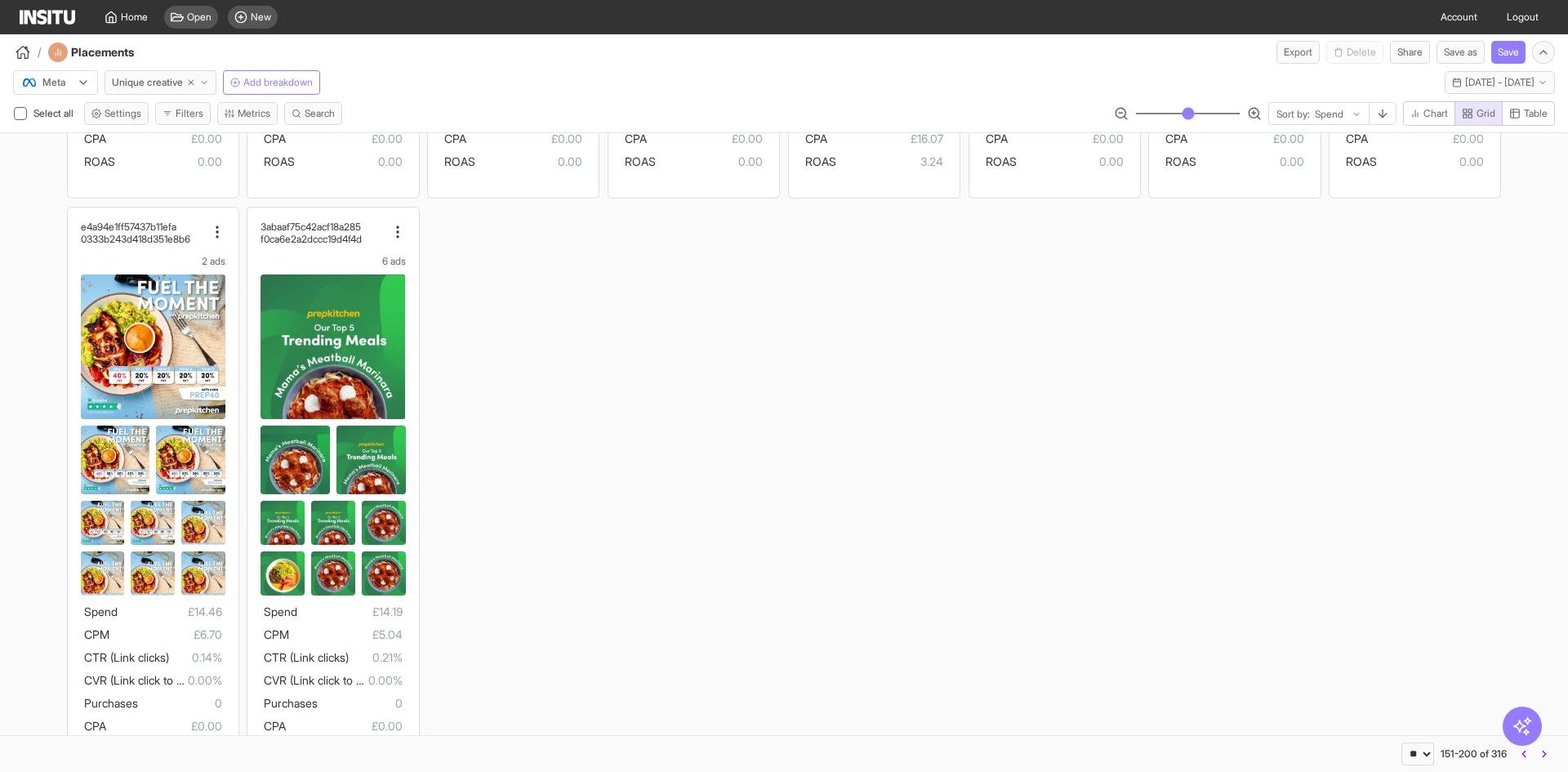
scroll to position [3543, 0]
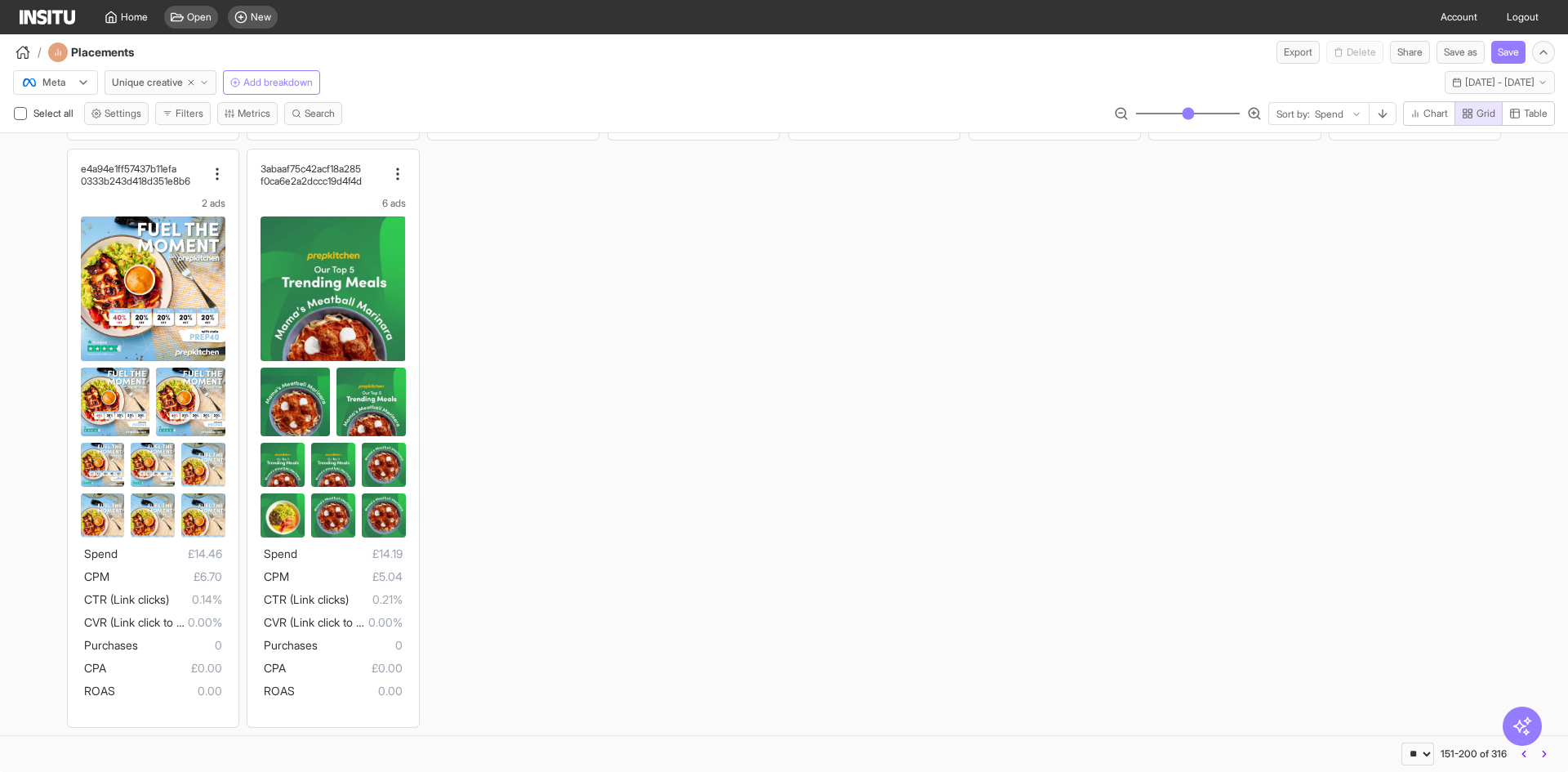
click at [73, 81] on div "Meta" at bounding box center [47, 83] width 52 height 17
click at [65, 139] on span "TikTok" at bounding box center [57, 145] width 28 height 15
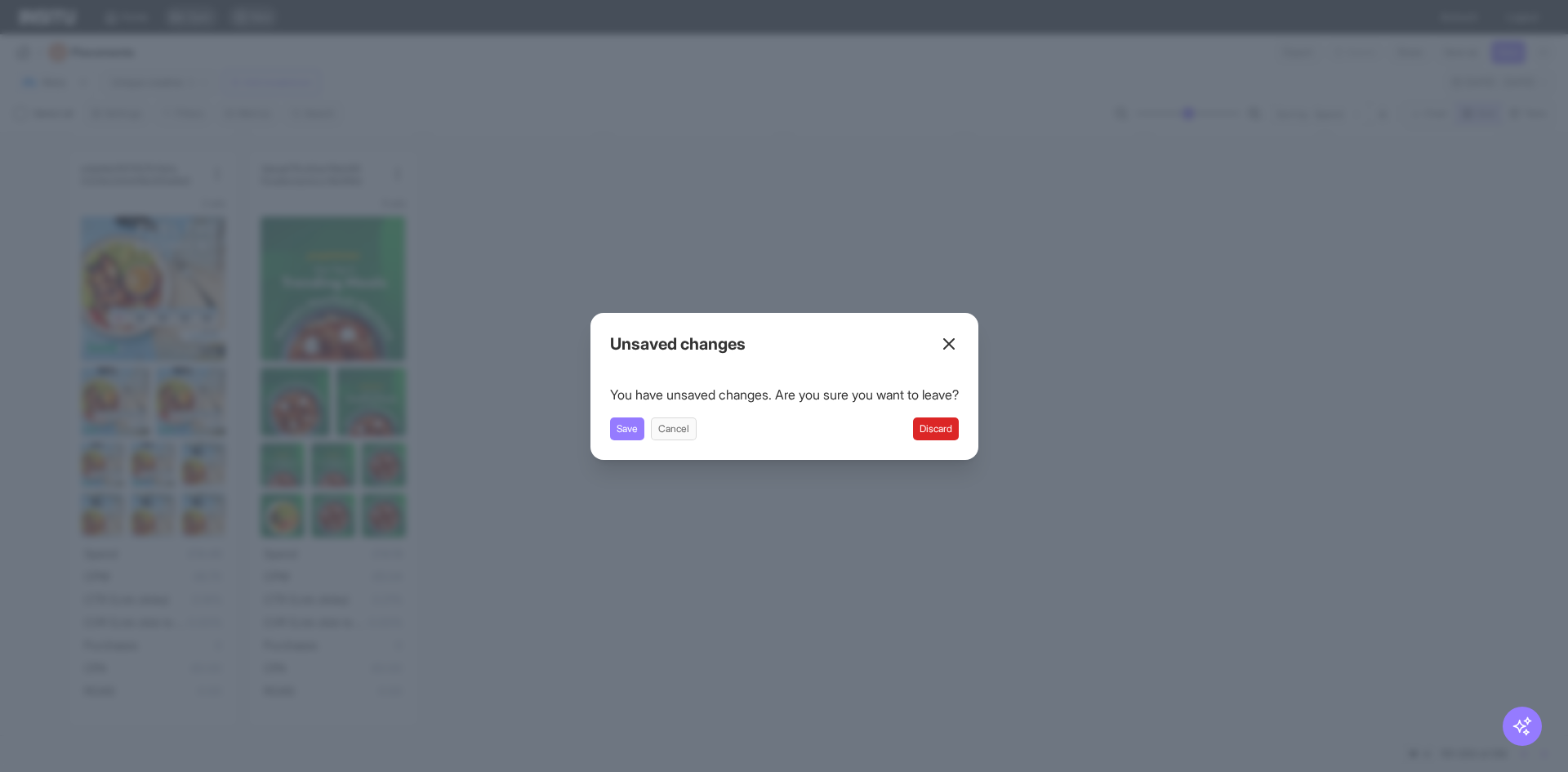
click at [944, 431] on button "Discard" at bounding box center [936, 428] width 46 height 23
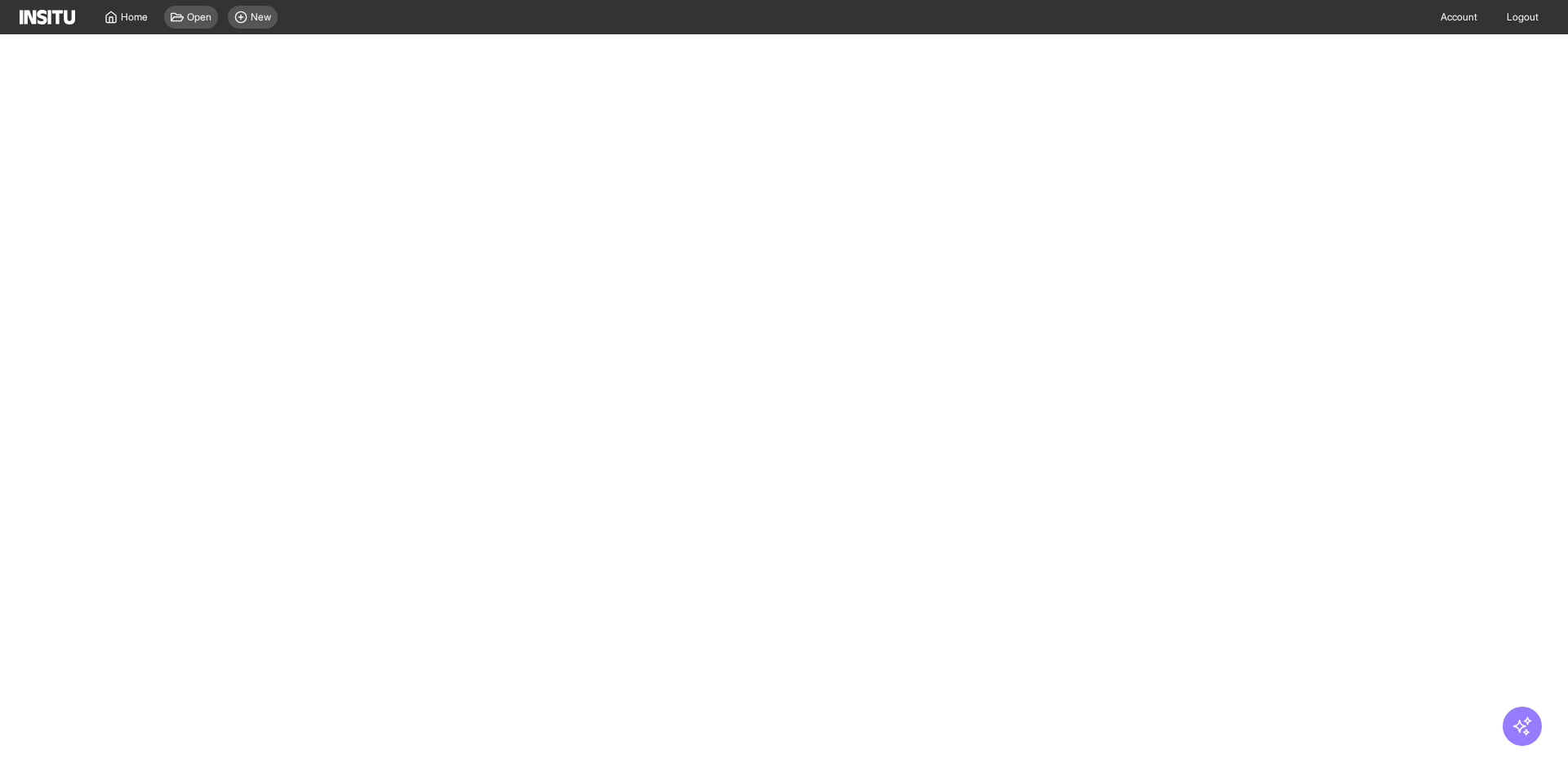
select select "**"
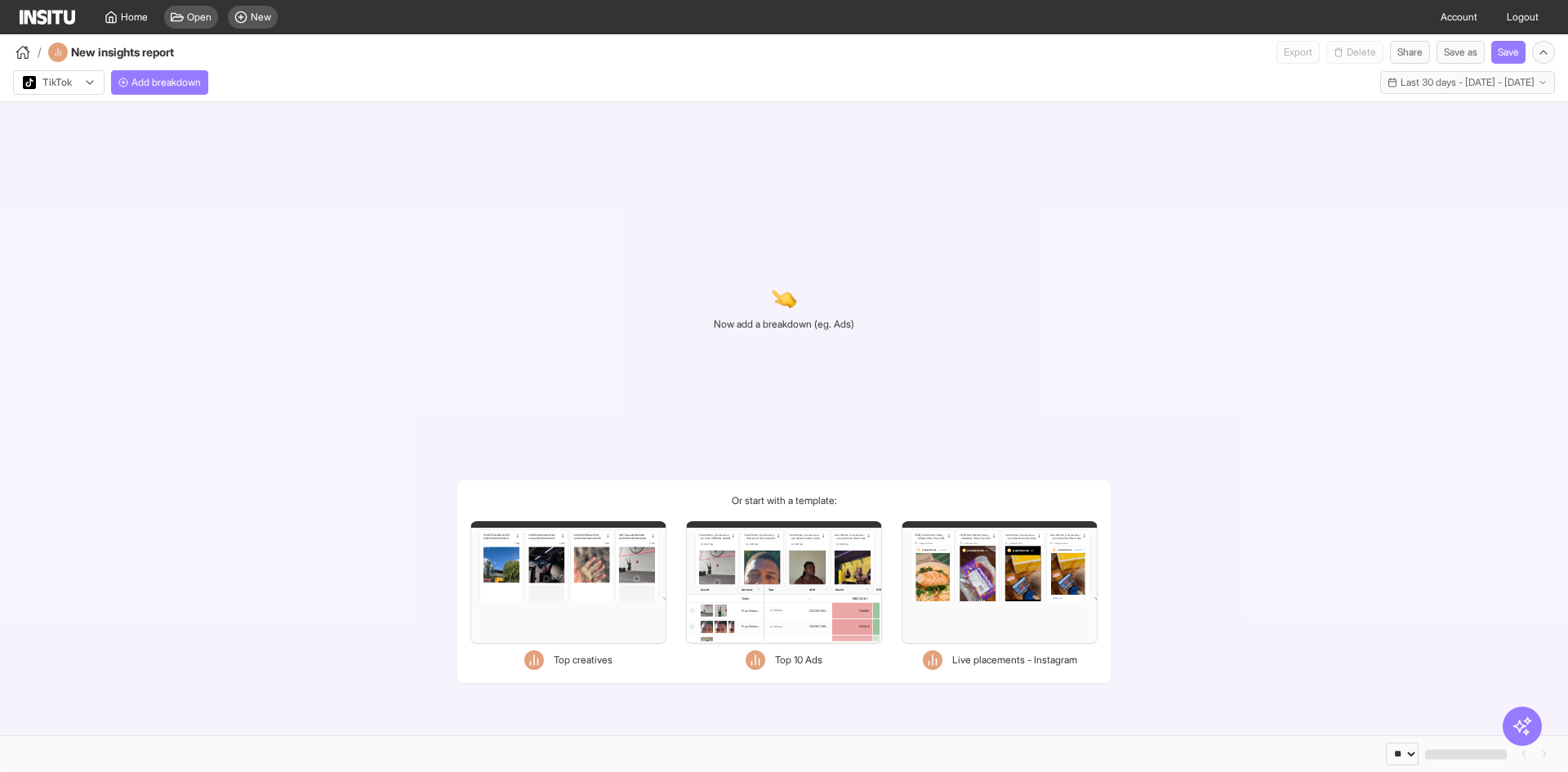
click at [166, 98] on div "TikTok Add breakdown Last 30 days - [DATE] - [DATE] [DATE] - [DATE]" at bounding box center [784, 82] width 1568 height 38
click at [167, 84] on span "Add breakdown" at bounding box center [166, 83] width 70 height 13
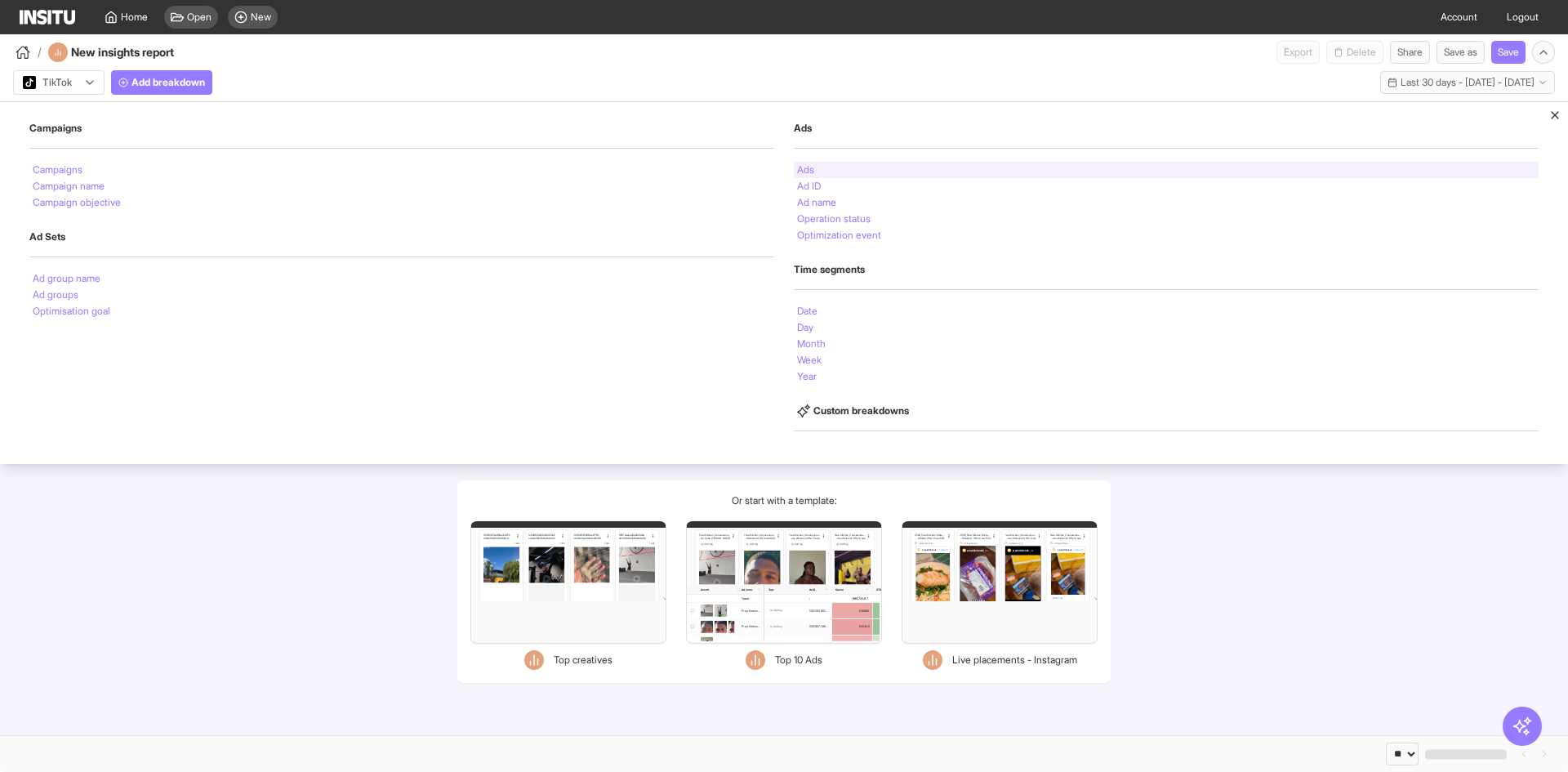
click at [820, 174] on div "Ads" at bounding box center [1166, 170] width 745 height 17
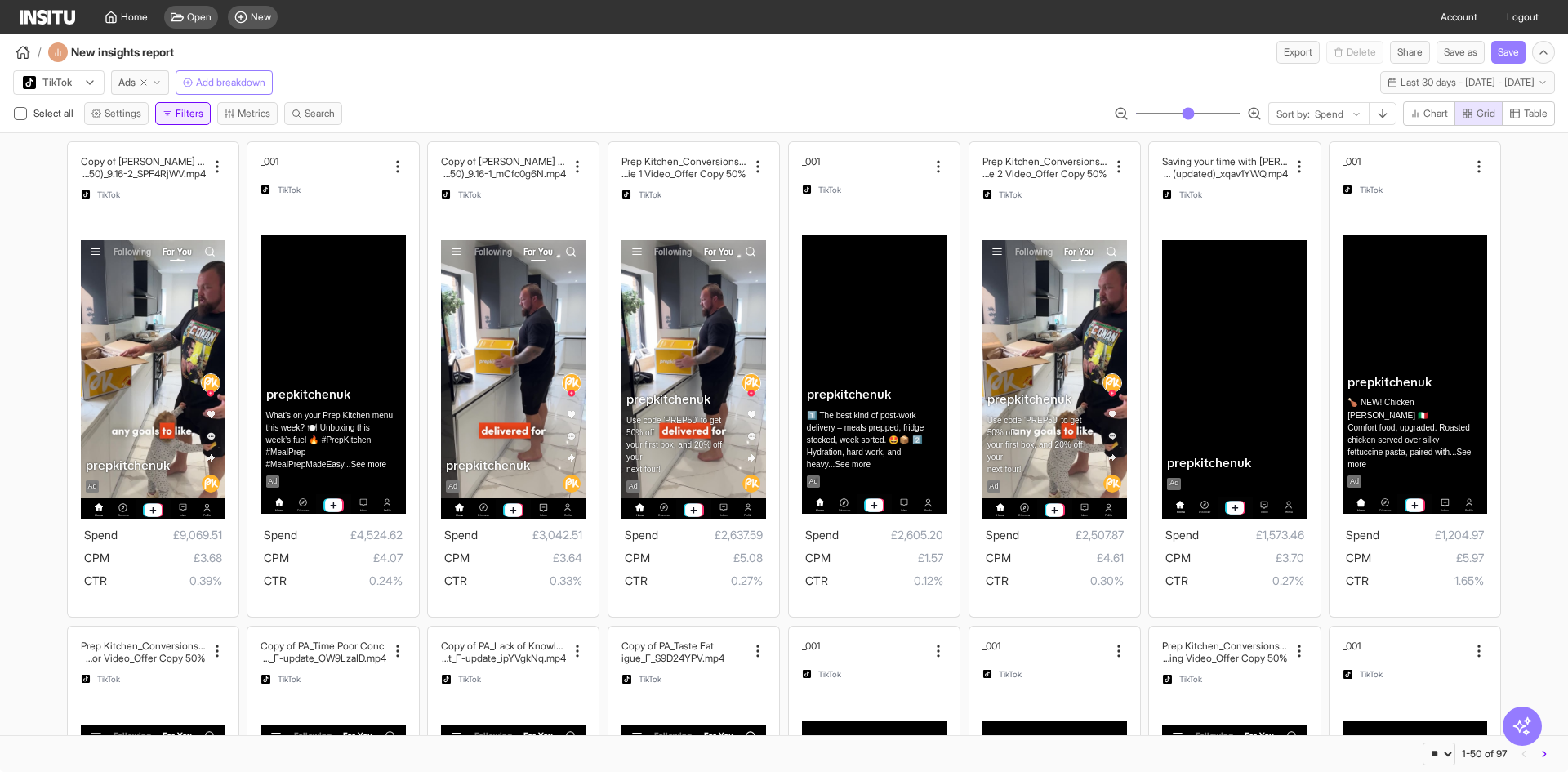
click at [193, 117] on button "Filters" at bounding box center [183, 113] width 55 height 23
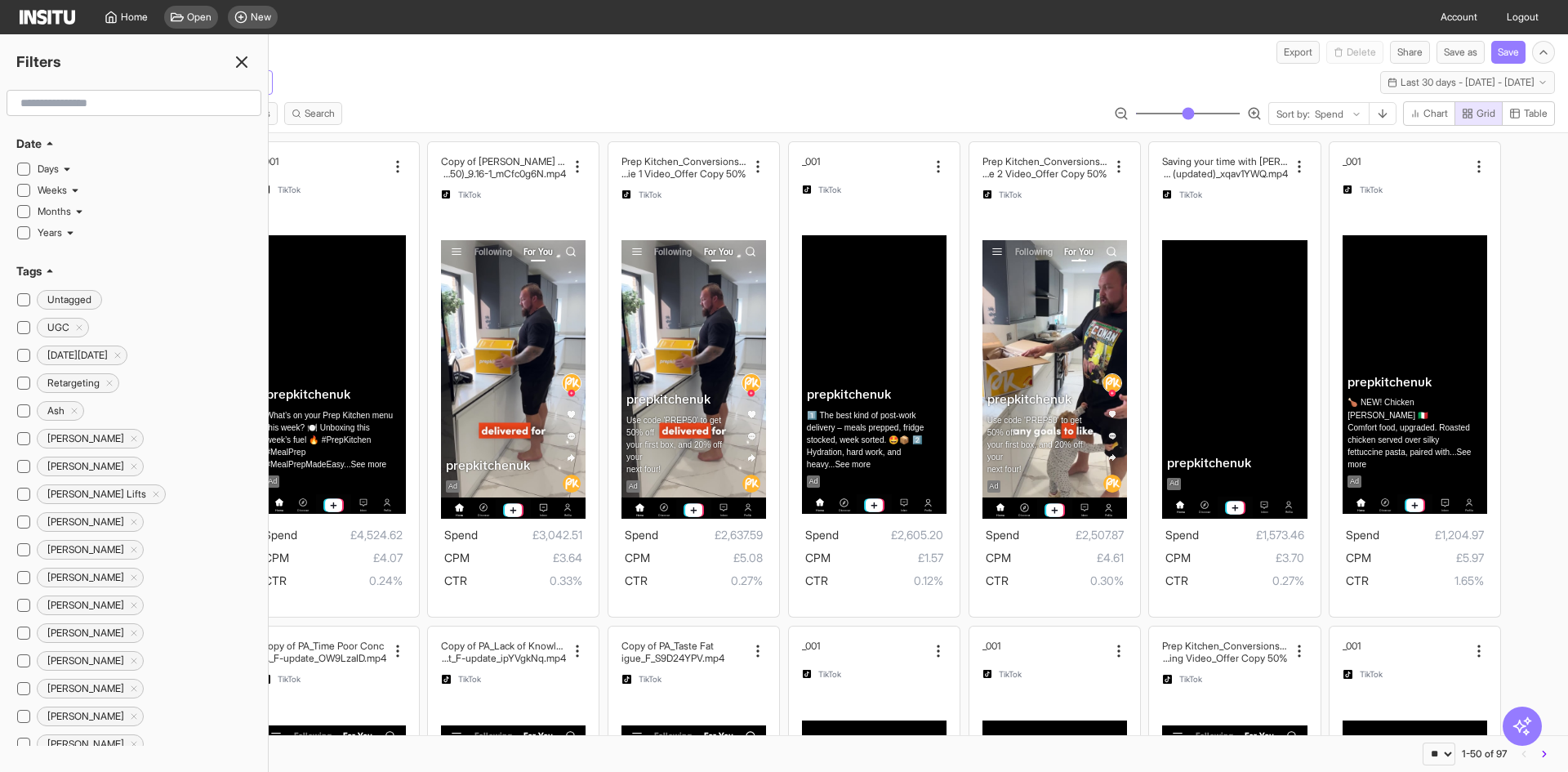
click at [165, 110] on input "text" at bounding box center [133, 103] width 240 height 29
type input "*"
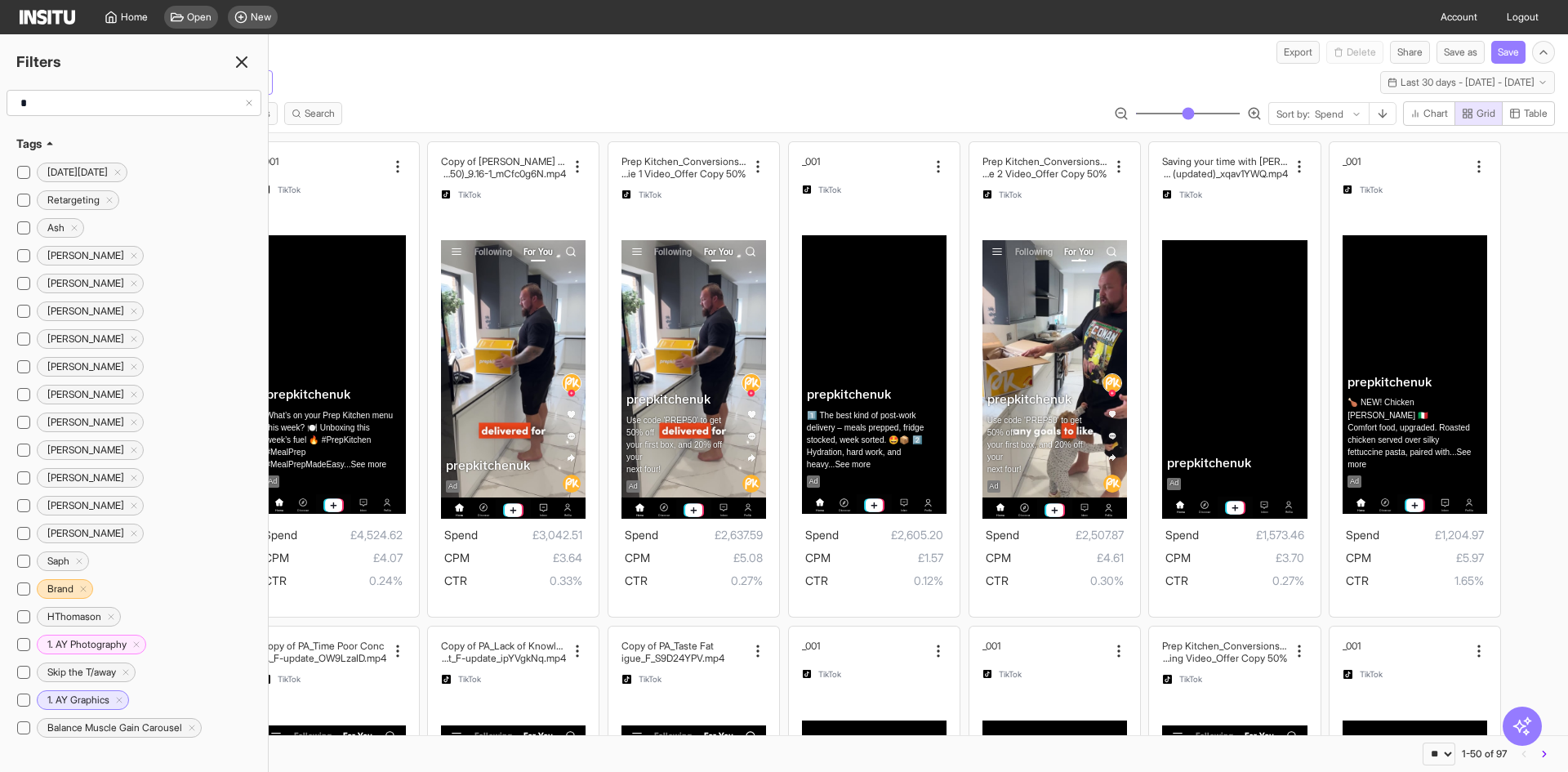
type input "**"
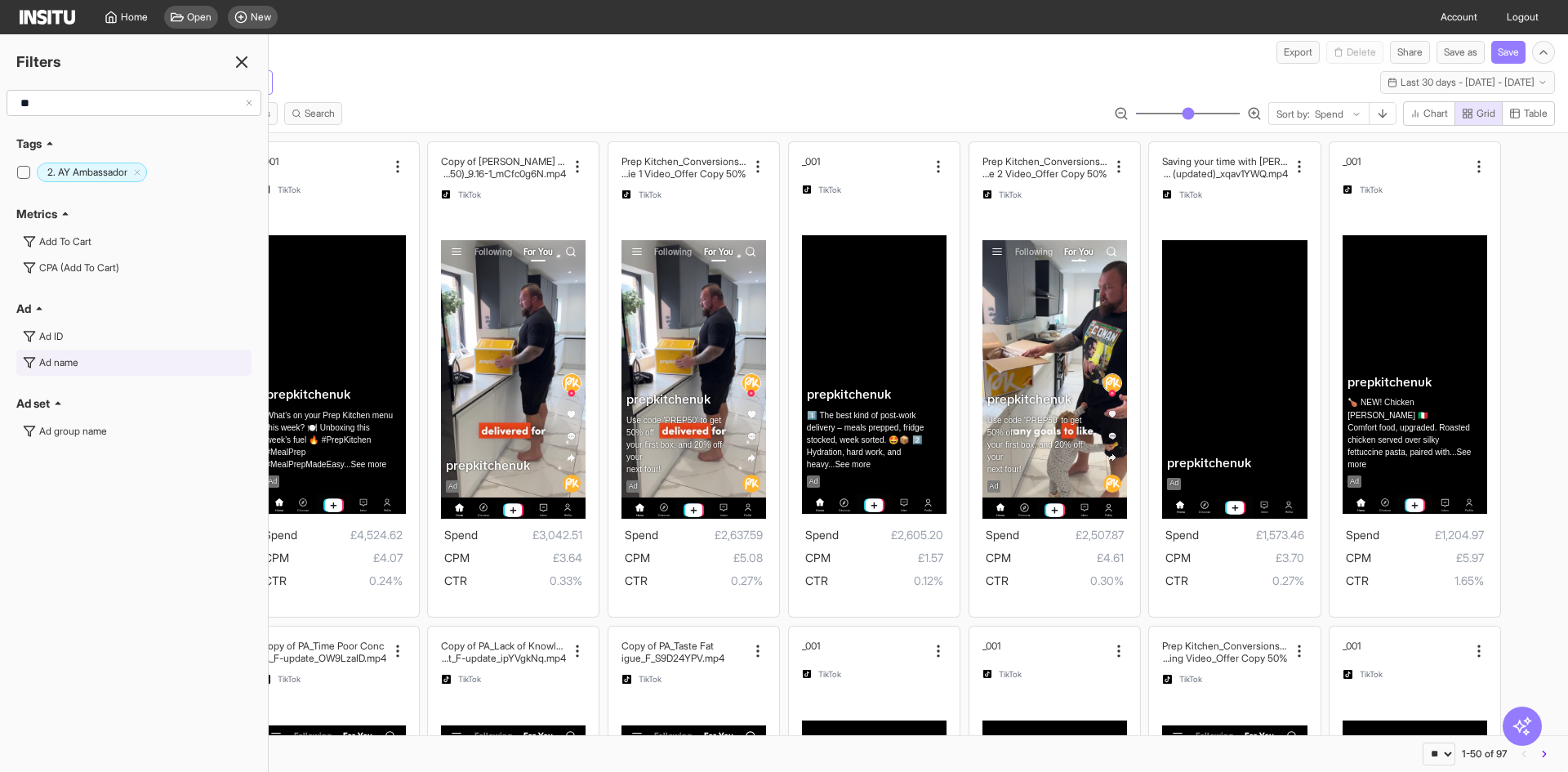
click at [78, 369] on button "Ad name" at bounding box center [134, 363] width 235 height 26
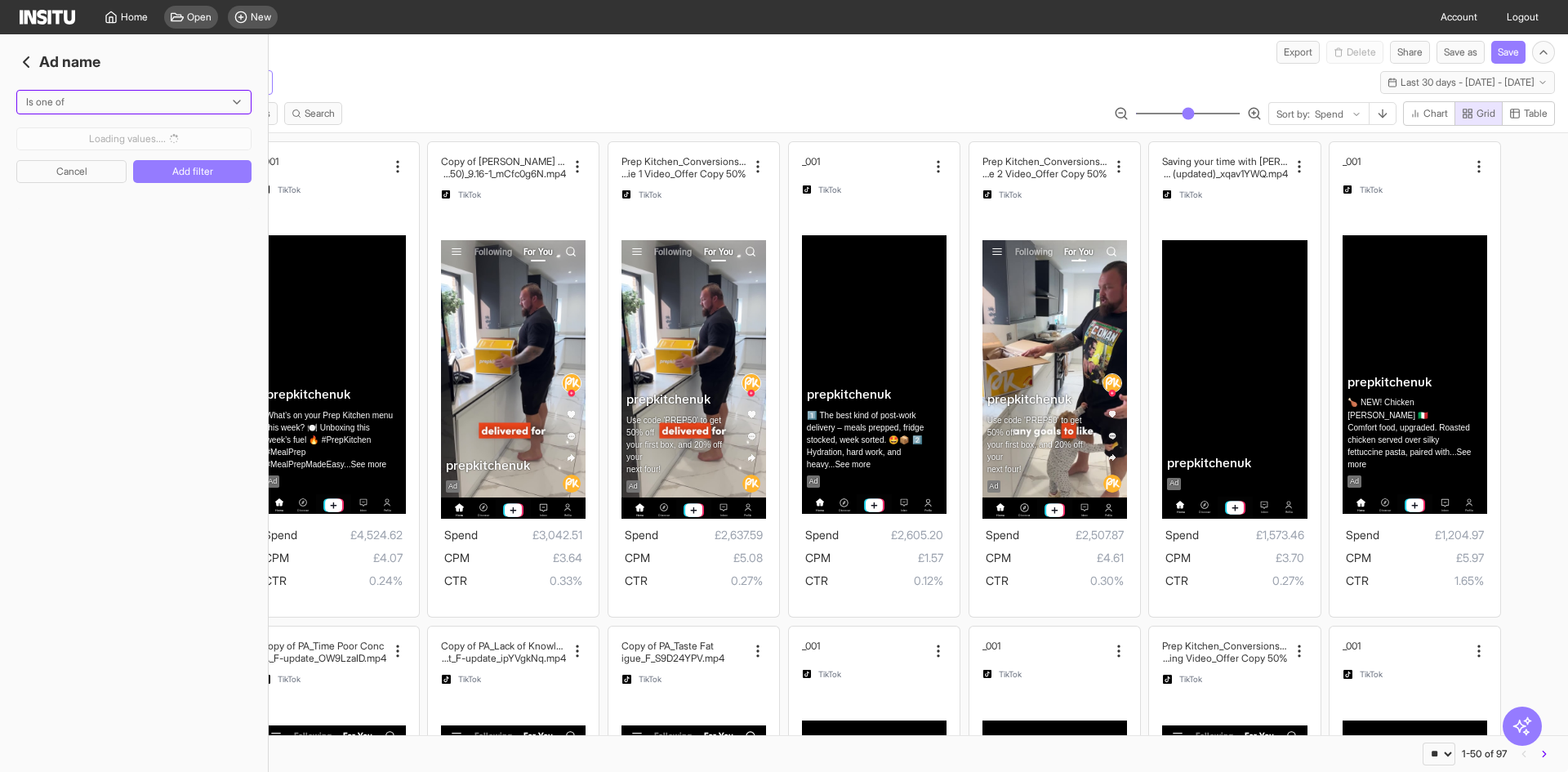
click at [96, 106] on div at bounding box center [122, 102] width 196 height 17
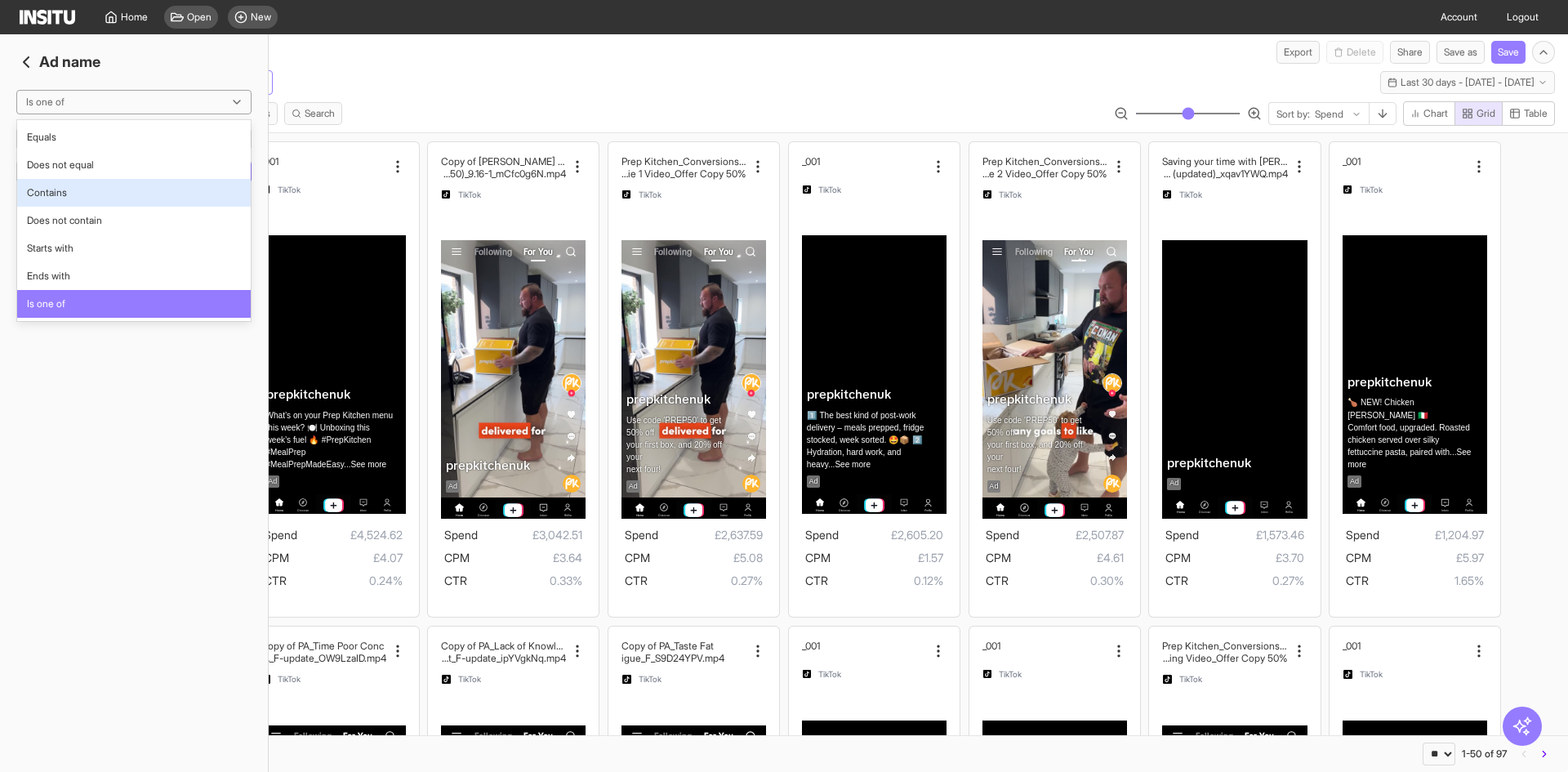
click at [92, 187] on span "Contains" at bounding box center [133, 193] width 214 height 15
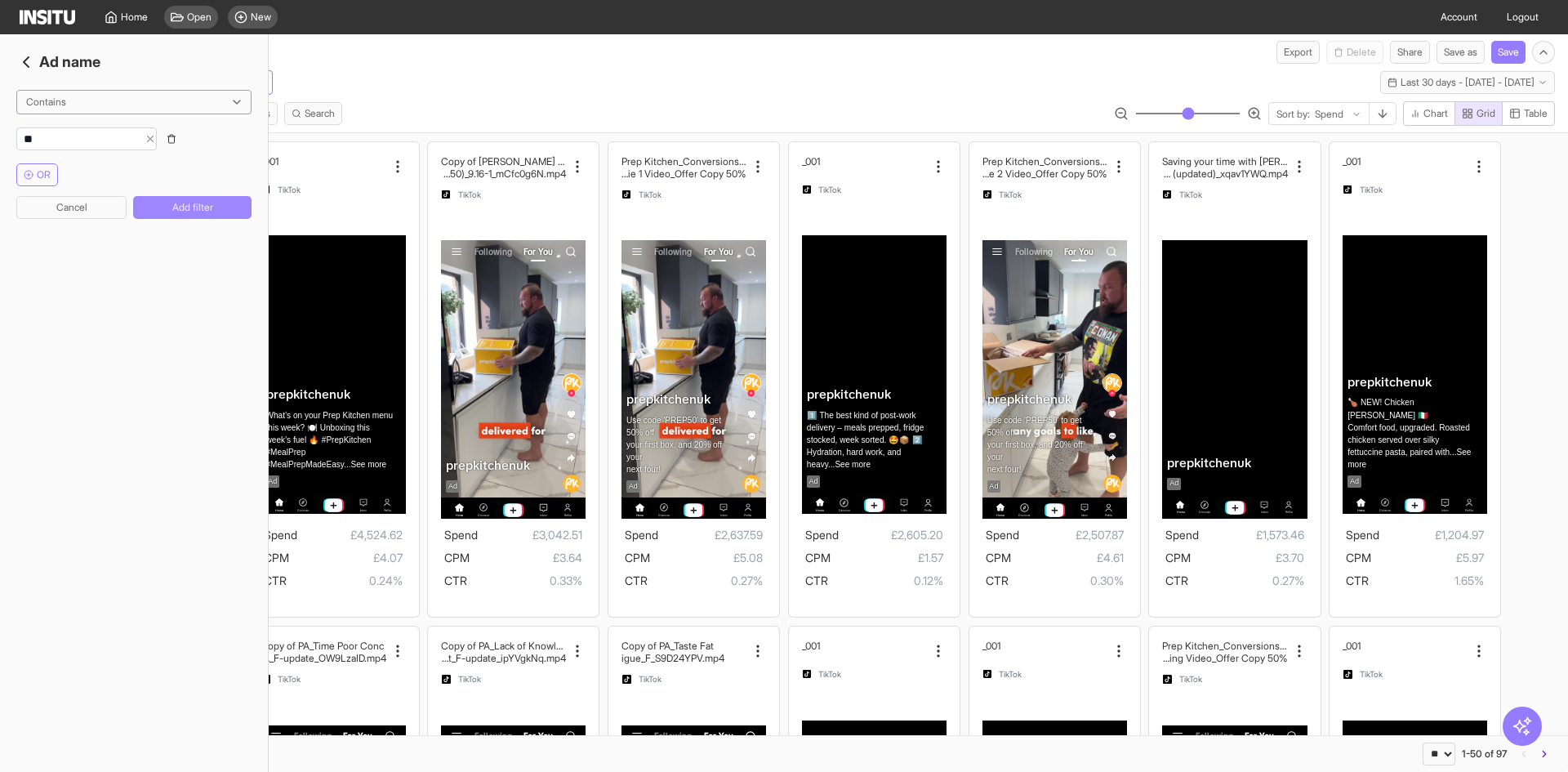
type input "**"
click at [175, 196] on button "Add filter" at bounding box center [192, 207] width 118 height 23
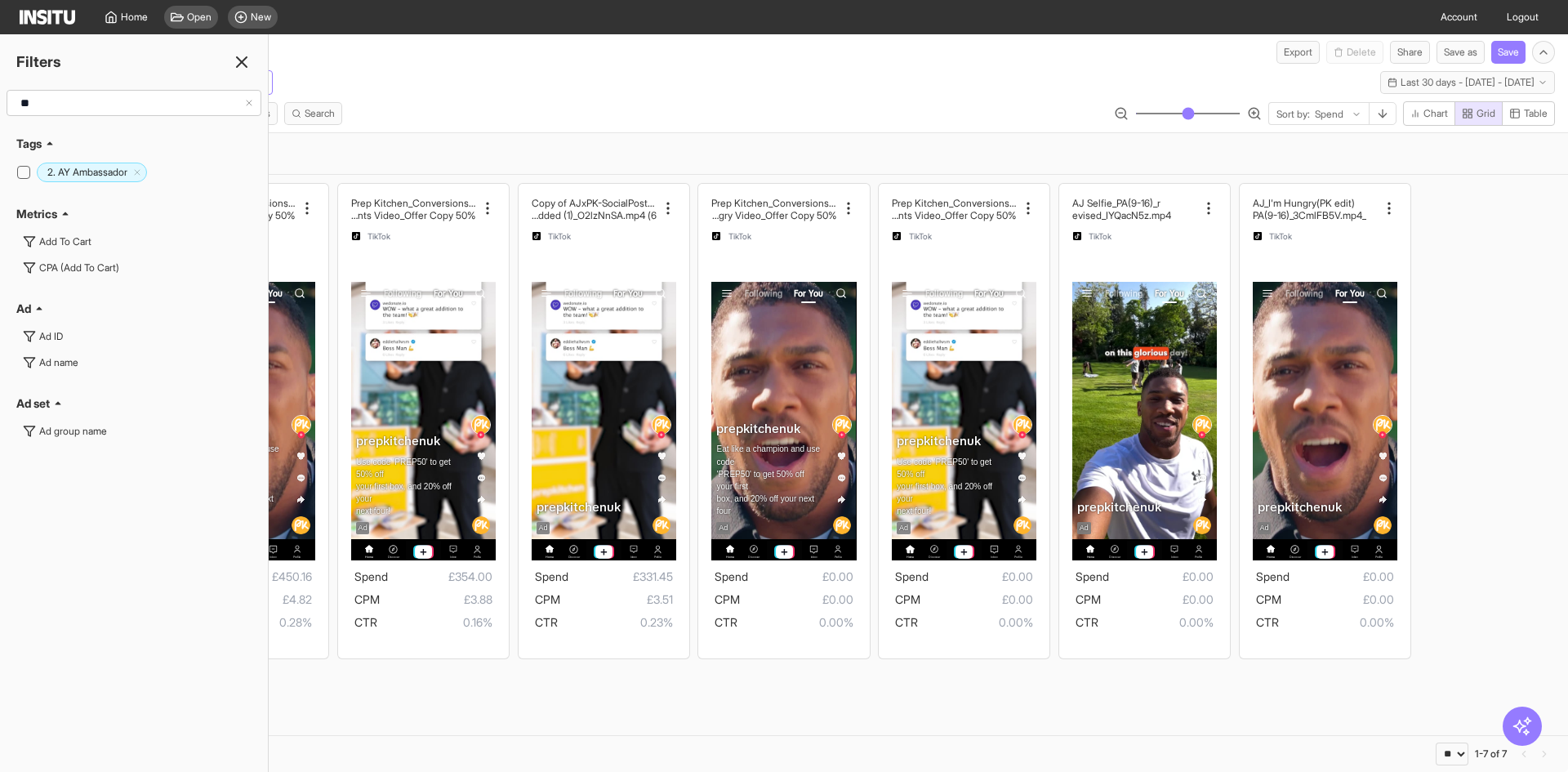
click at [462, 105] on div "Select all Settings Filters Metrics Search Sort by: Spend Chart Grid Table" at bounding box center [784, 117] width 1568 height 31
click at [225, 73] on div "Filters" at bounding box center [134, 62] width 268 height 23
click at [231, 68] on div "Filters" at bounding box center [134, 62] width 268 height 23
click at [247, 61] on icon at bounding box center [242, 62] width 19 height 19
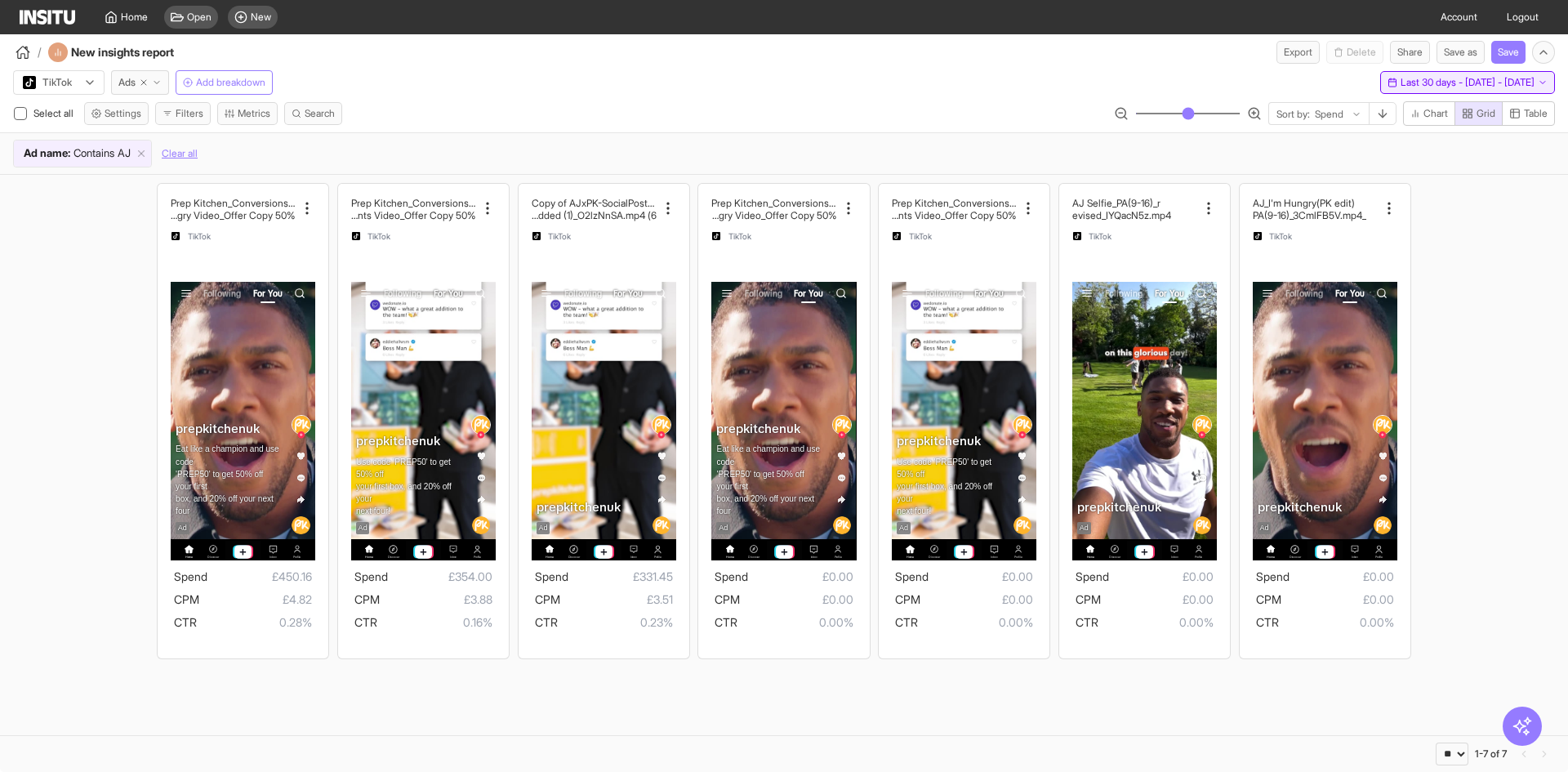
click at [1401, 83] on span "Last 30 days - [DATE] - [DATE]" at bounding box center [1468, 83] width 134 height 13
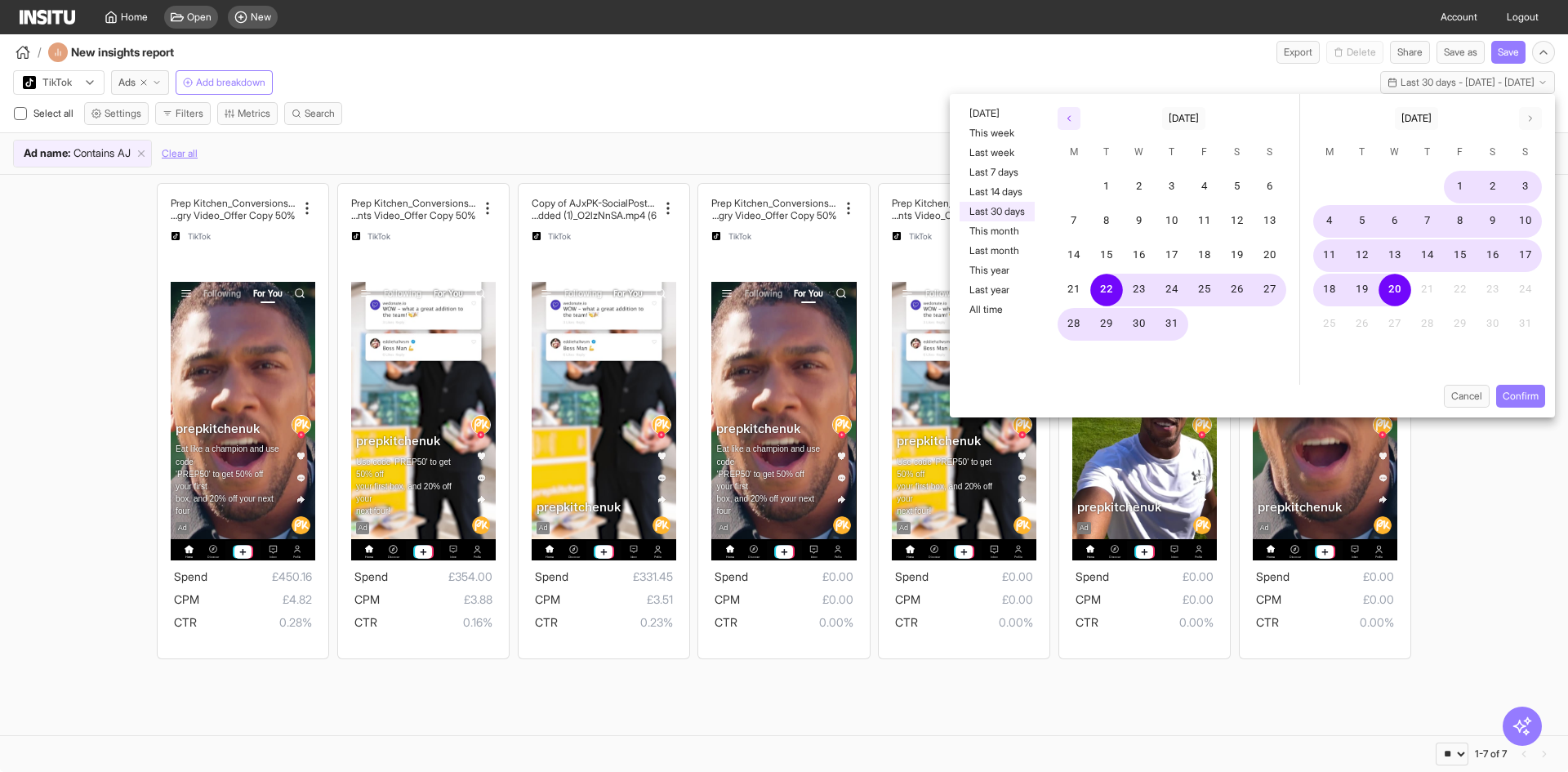
click at [1066, 119] on icon "button" at bounding box center [1069, 119] width 10 height 10
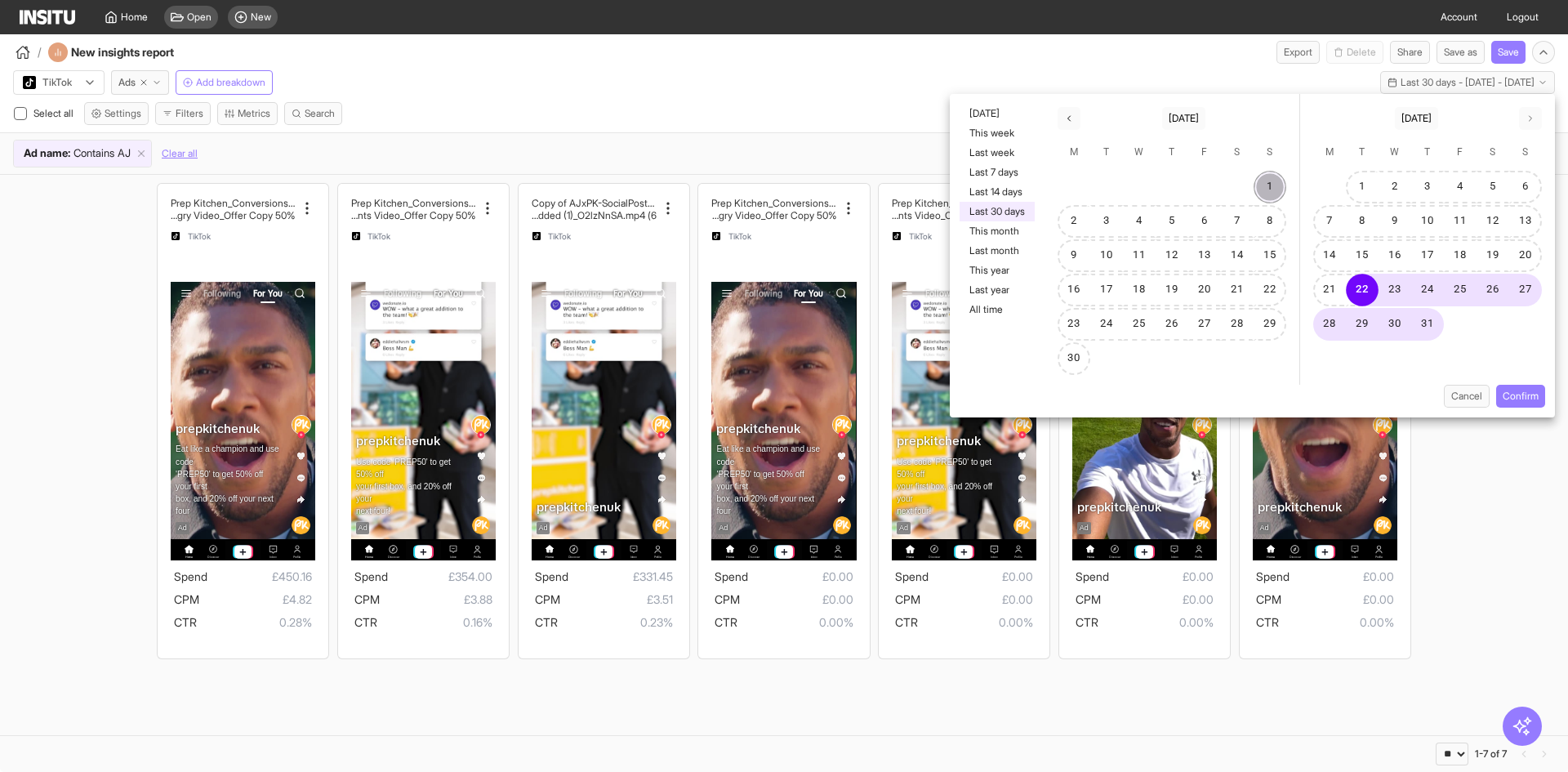
click at [1262, 189] on button "1" at bounding box center [1270, 187] width 33 height 33
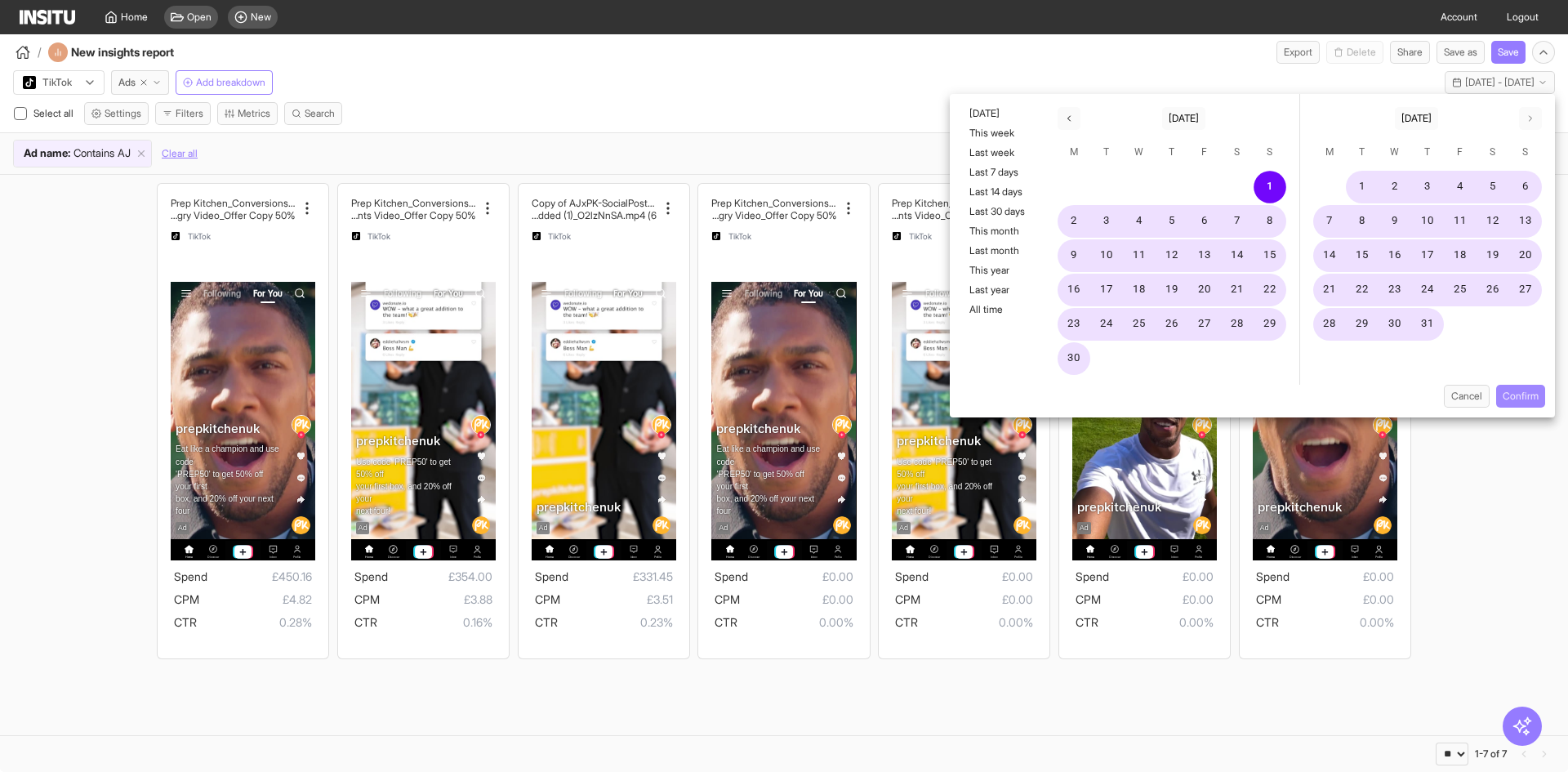
click at [1517, 395] on button "Confirm" at bounding box center [1520, 396] width 49 height 23
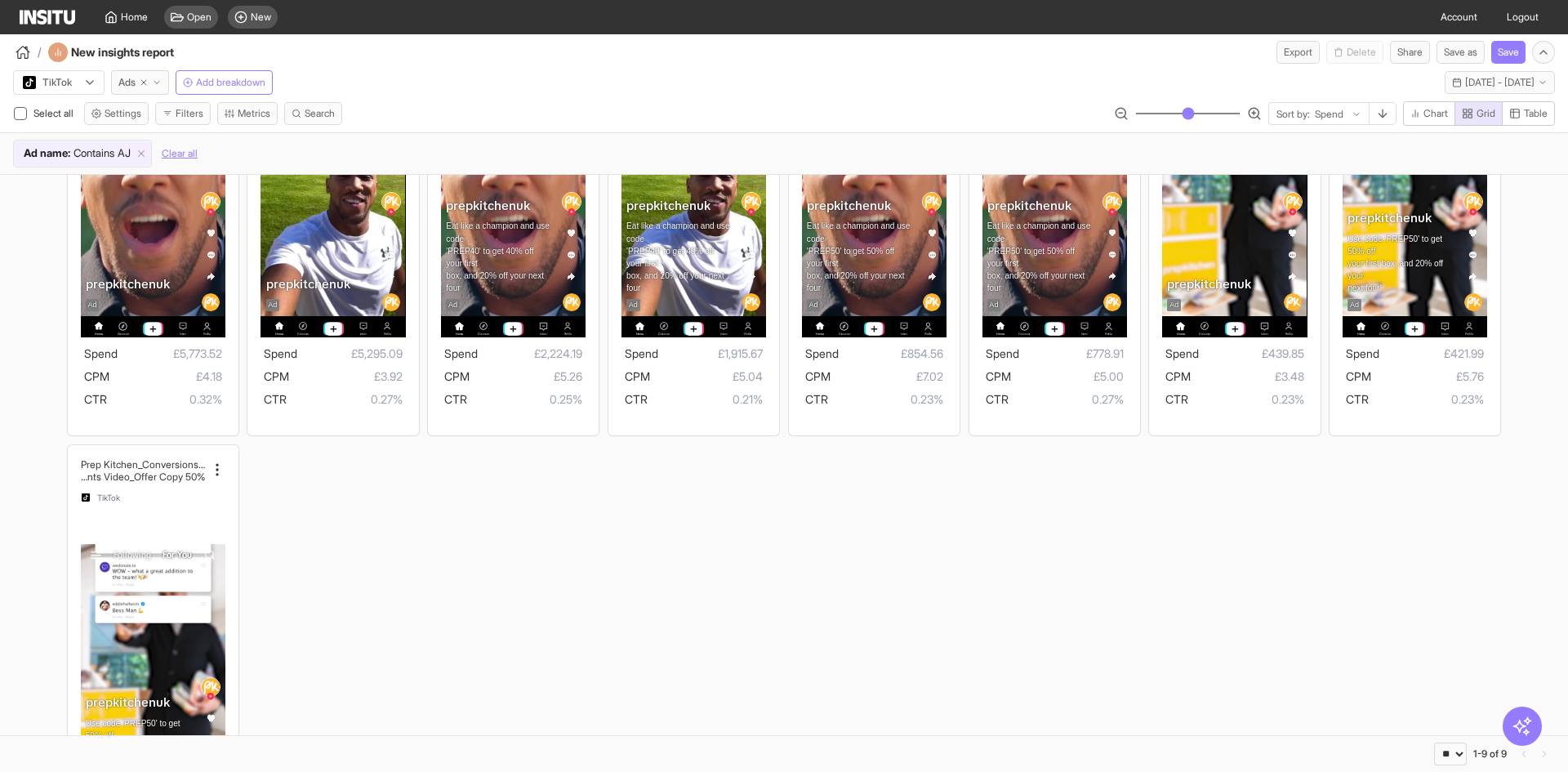
scroll to position [227, 0]
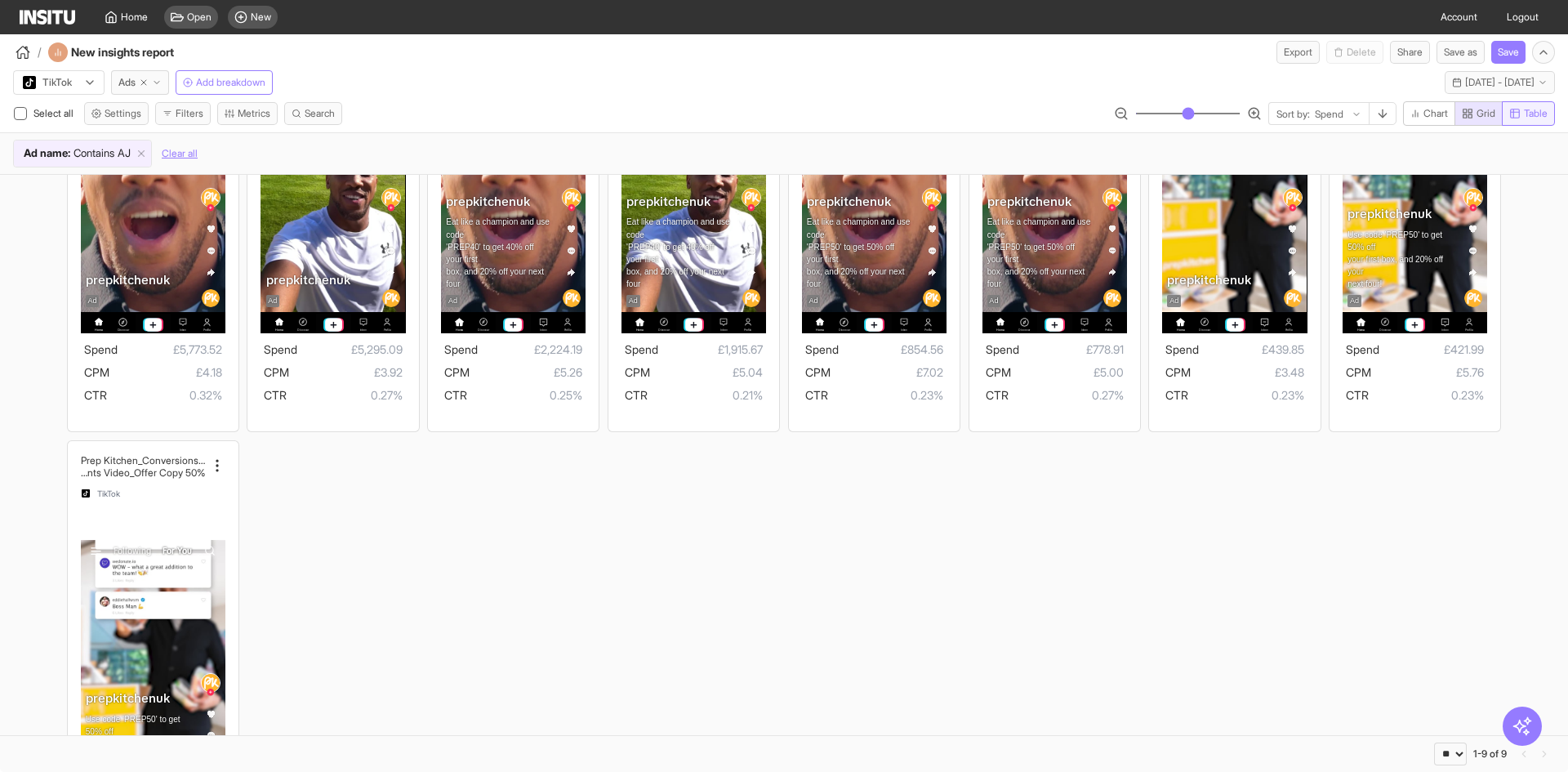
click at [1511, 113] on icon "button" at bounding box center [1516, 114] width 9 height 9
